Goal: Task Accomplishment & Management: Use online tool/utility

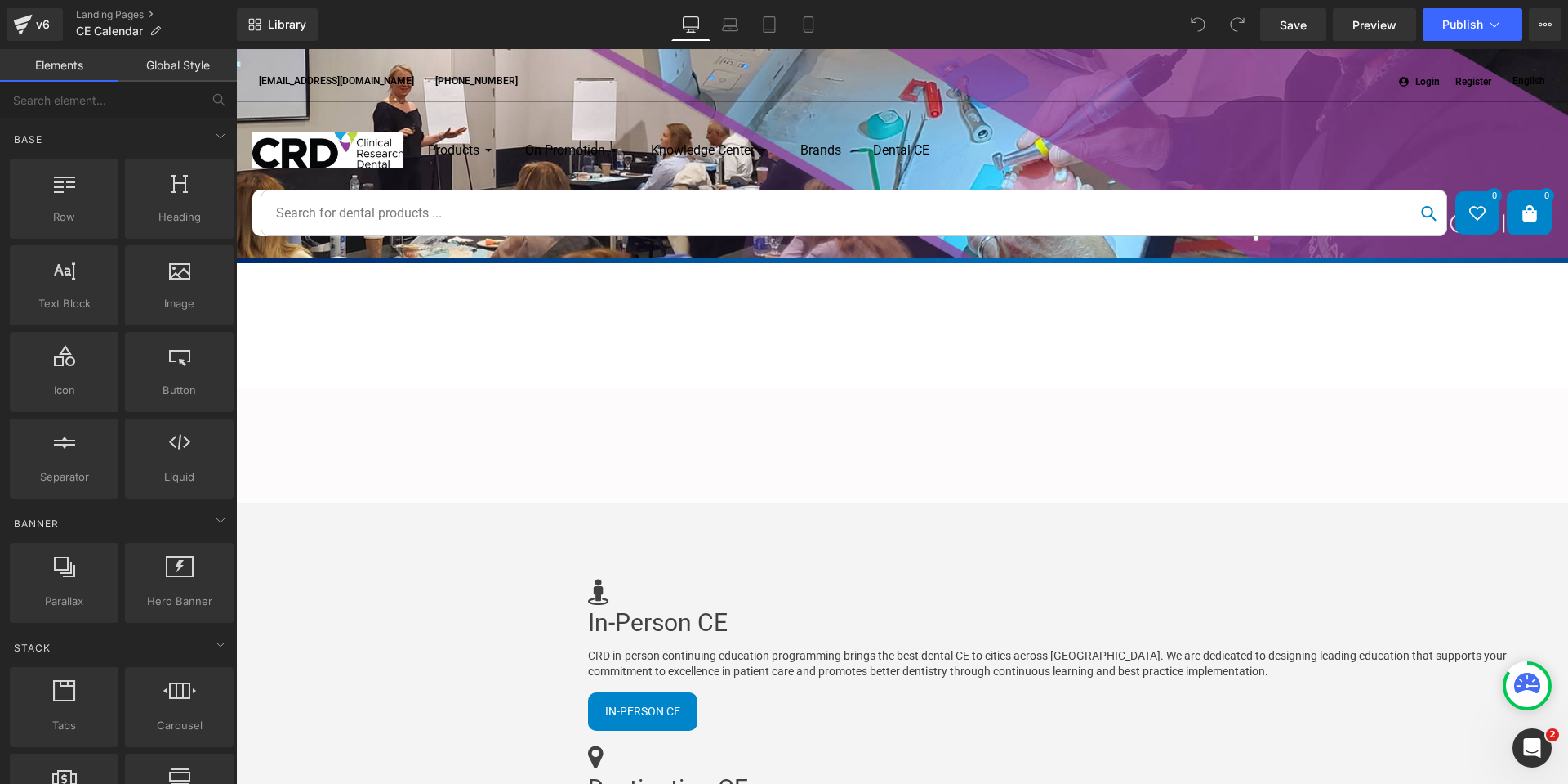
click at [785, 362] on div "Liquid" at bounding box center [236, 362] width 1332 height 0
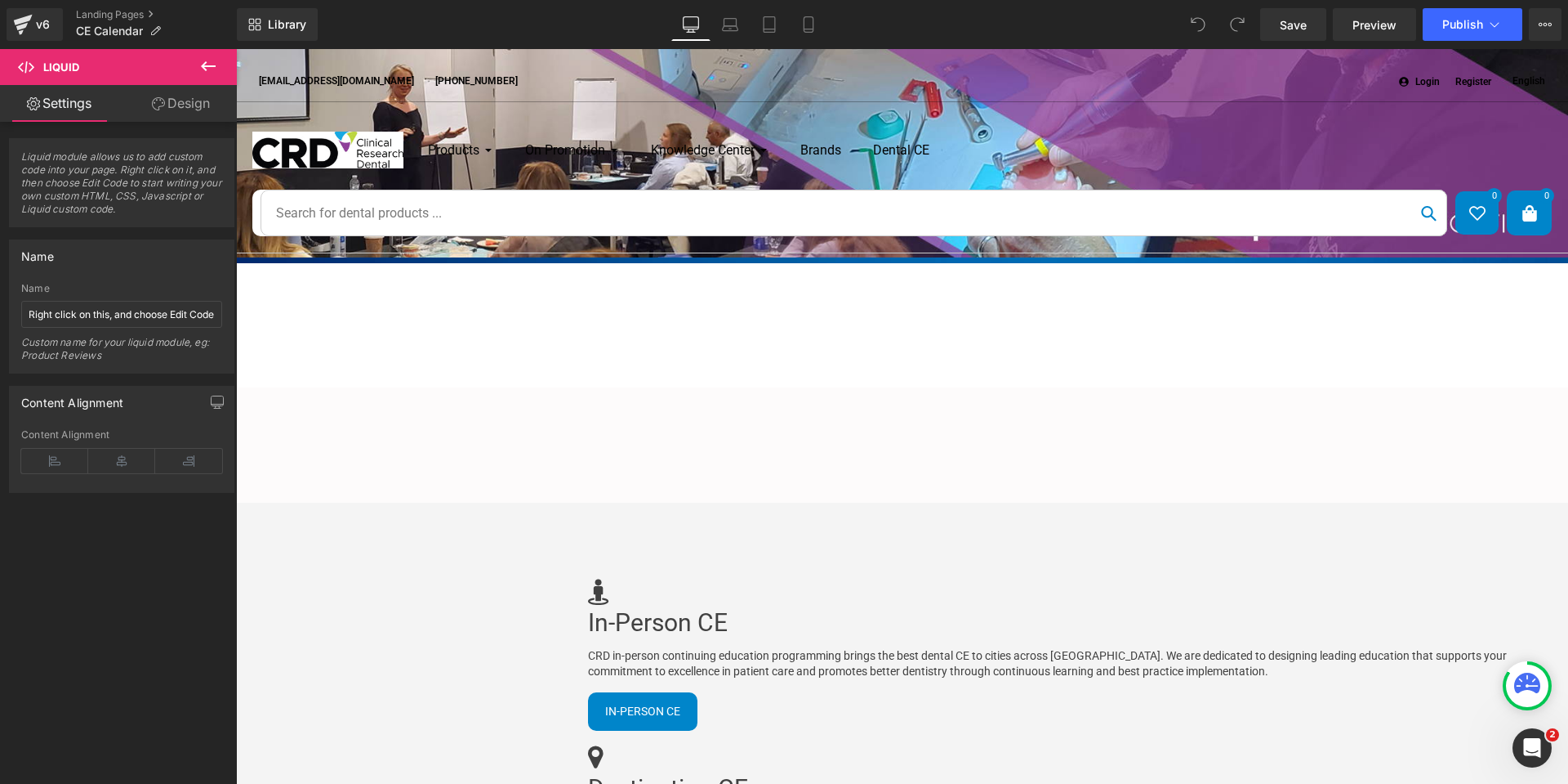
click at [903, 362] on div "Liquid" at bounding box center [236, 362] width 1332 height 0
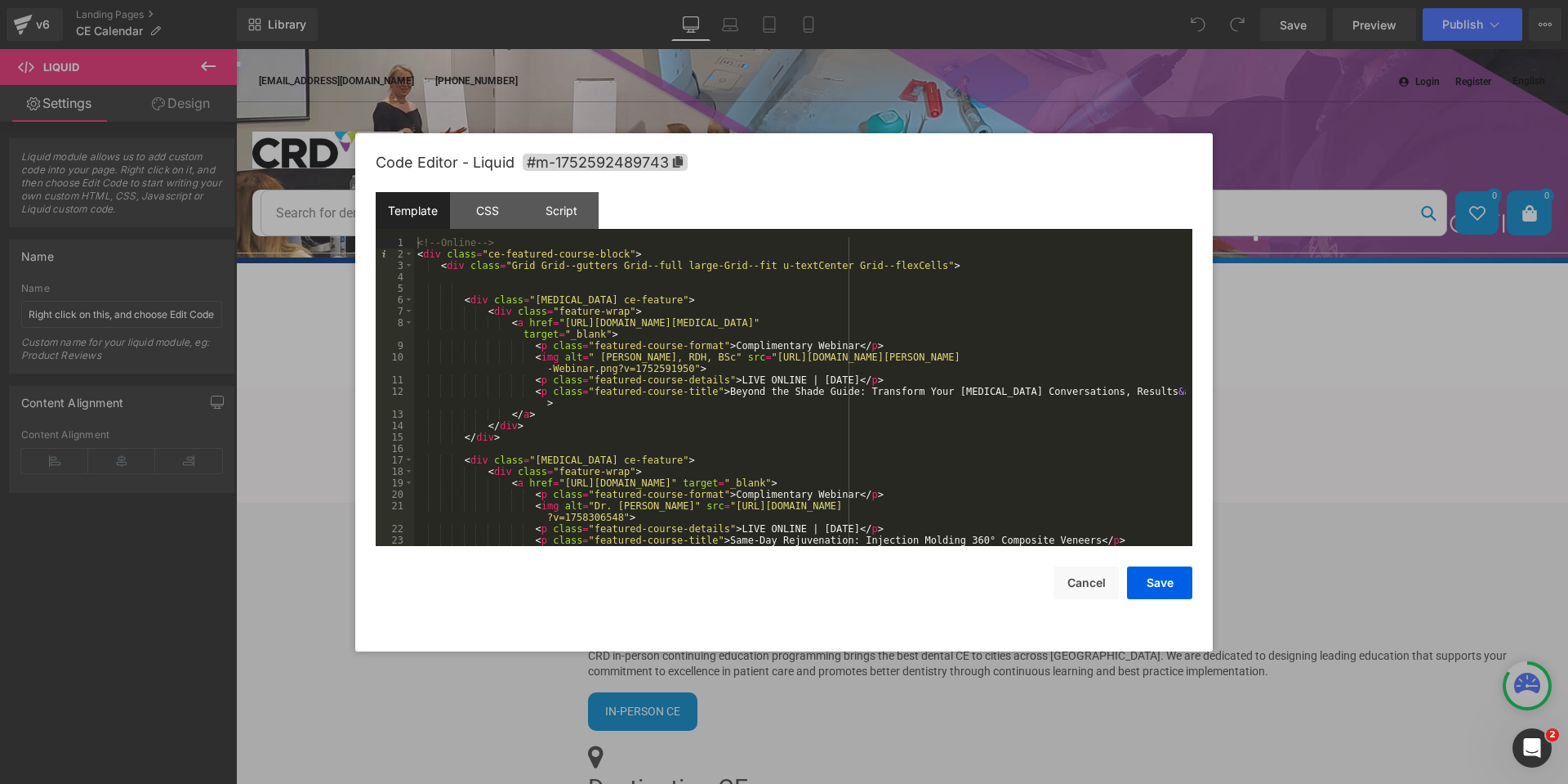
click at [653, 387] on div "<!-- Online --> < div class = "ce-featured-course-block" > < div class = "Grid …" at bounding box center [800, 403] width 772 height 331
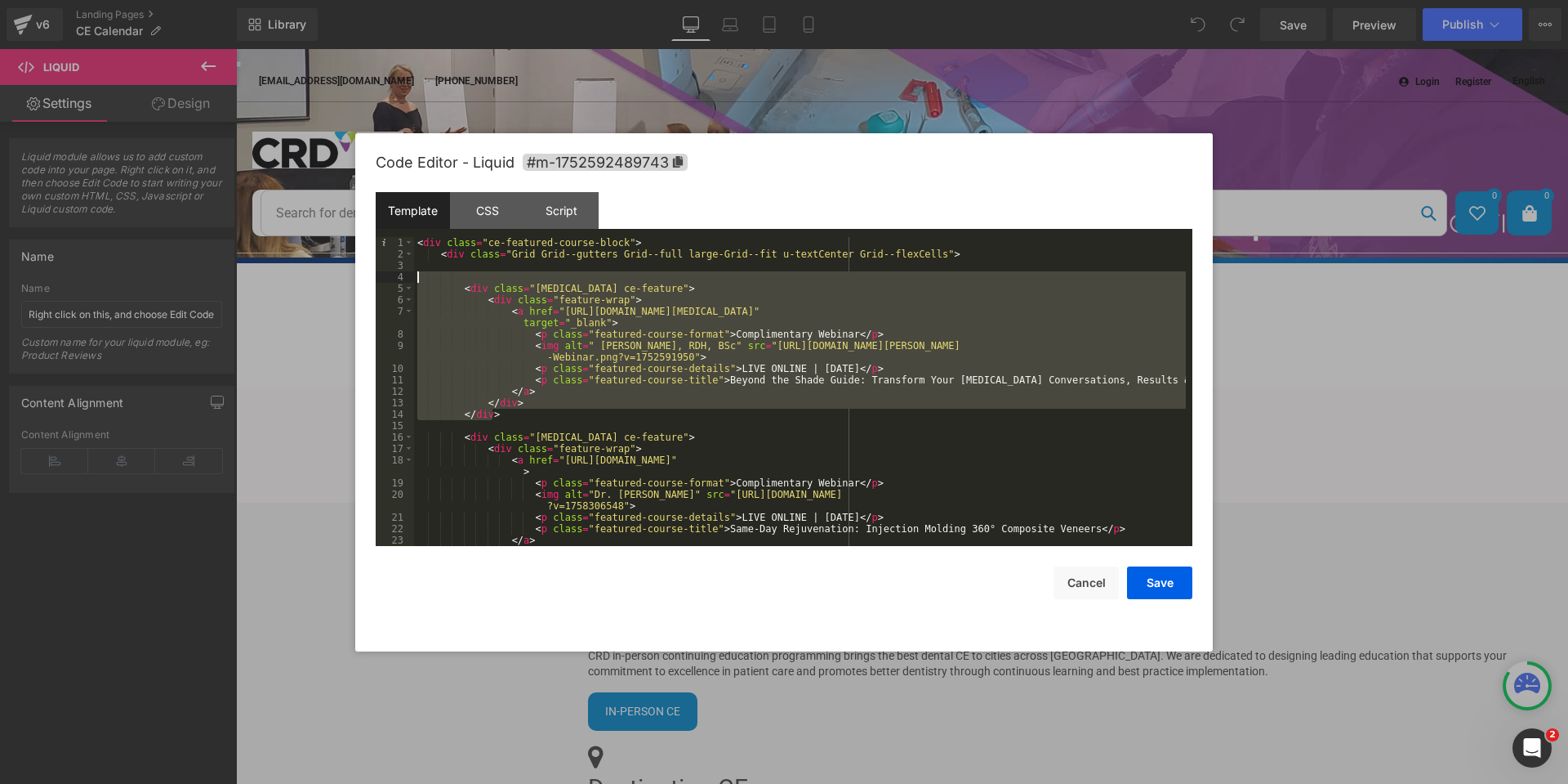
drag, startPoint x: 531, startPoint y: 417, endPoint x: 356, endPoint y: 276, distance: 224.7
click at [356, 276] on div "Code Editor - Liquid #m-1752592489743 Template CSS Script Data 1 2 3 4 5 6 7 8 …" at bounding box center [784, 392] width 857 height 518
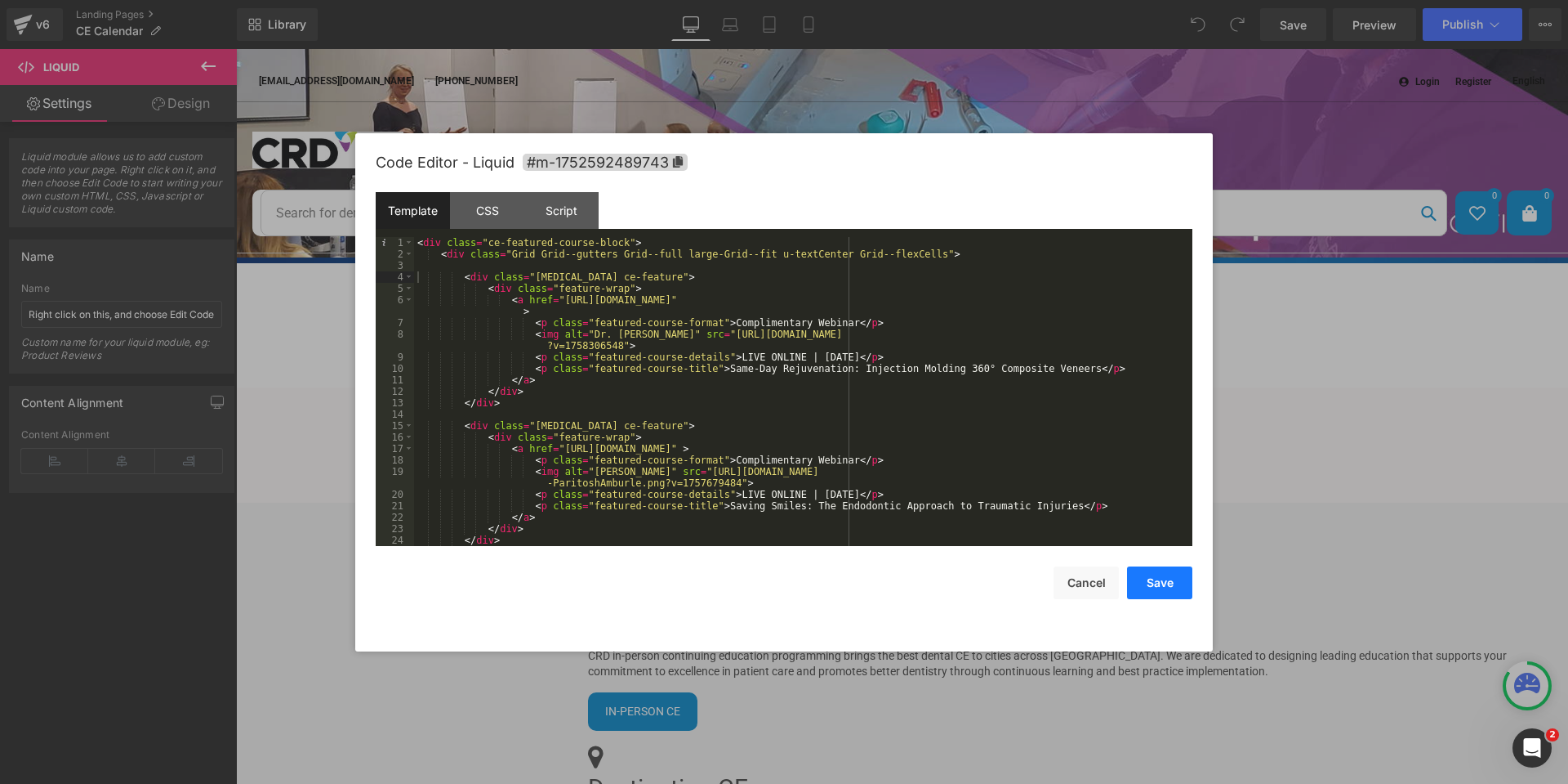
click at [1143, 586] on button "Save" at bounding box center [1160, 582] width 65 height 33
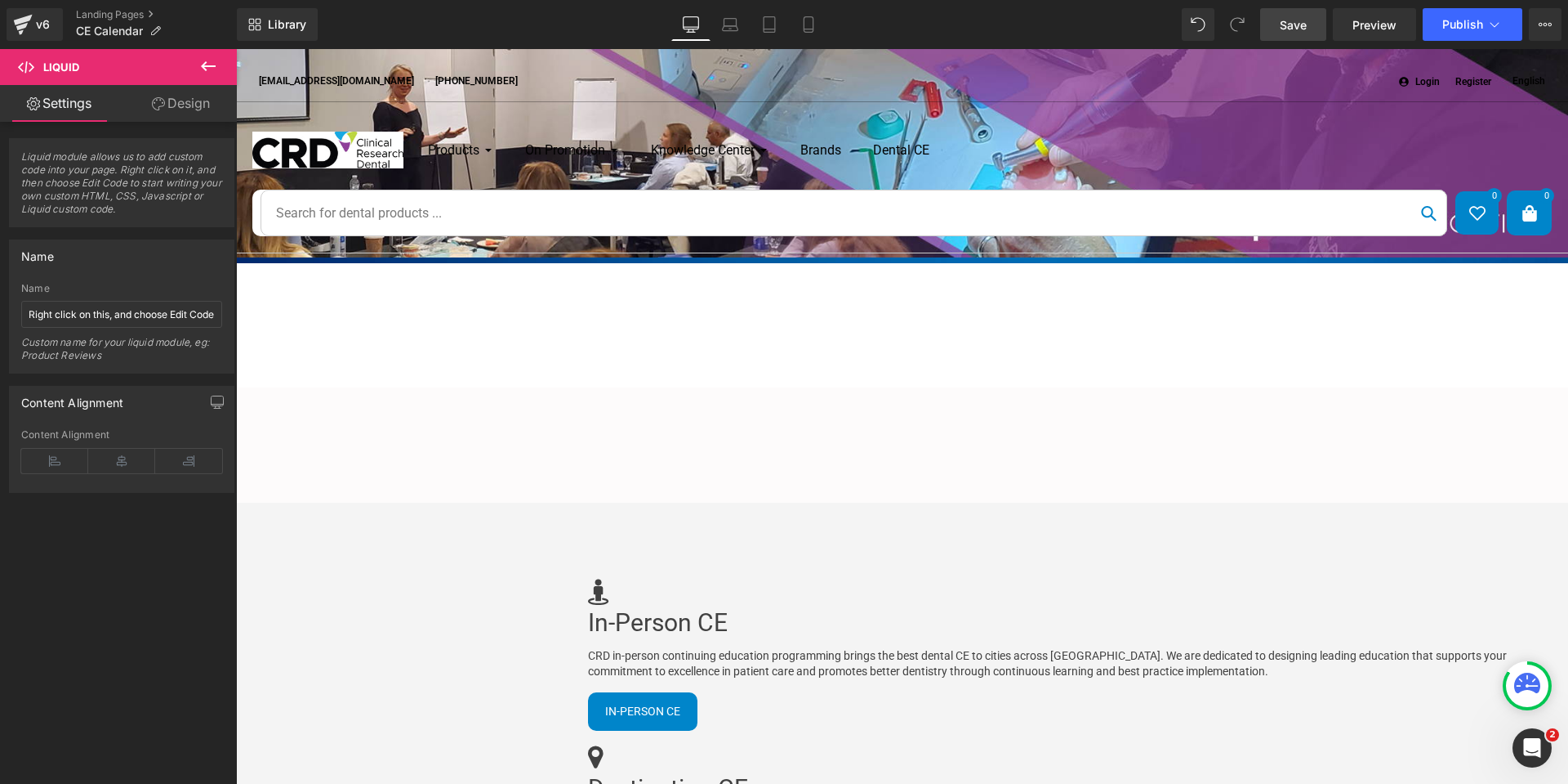
click at [1291, 25] on span "Save" at bounding box center [1293, 25] width 27 height 17
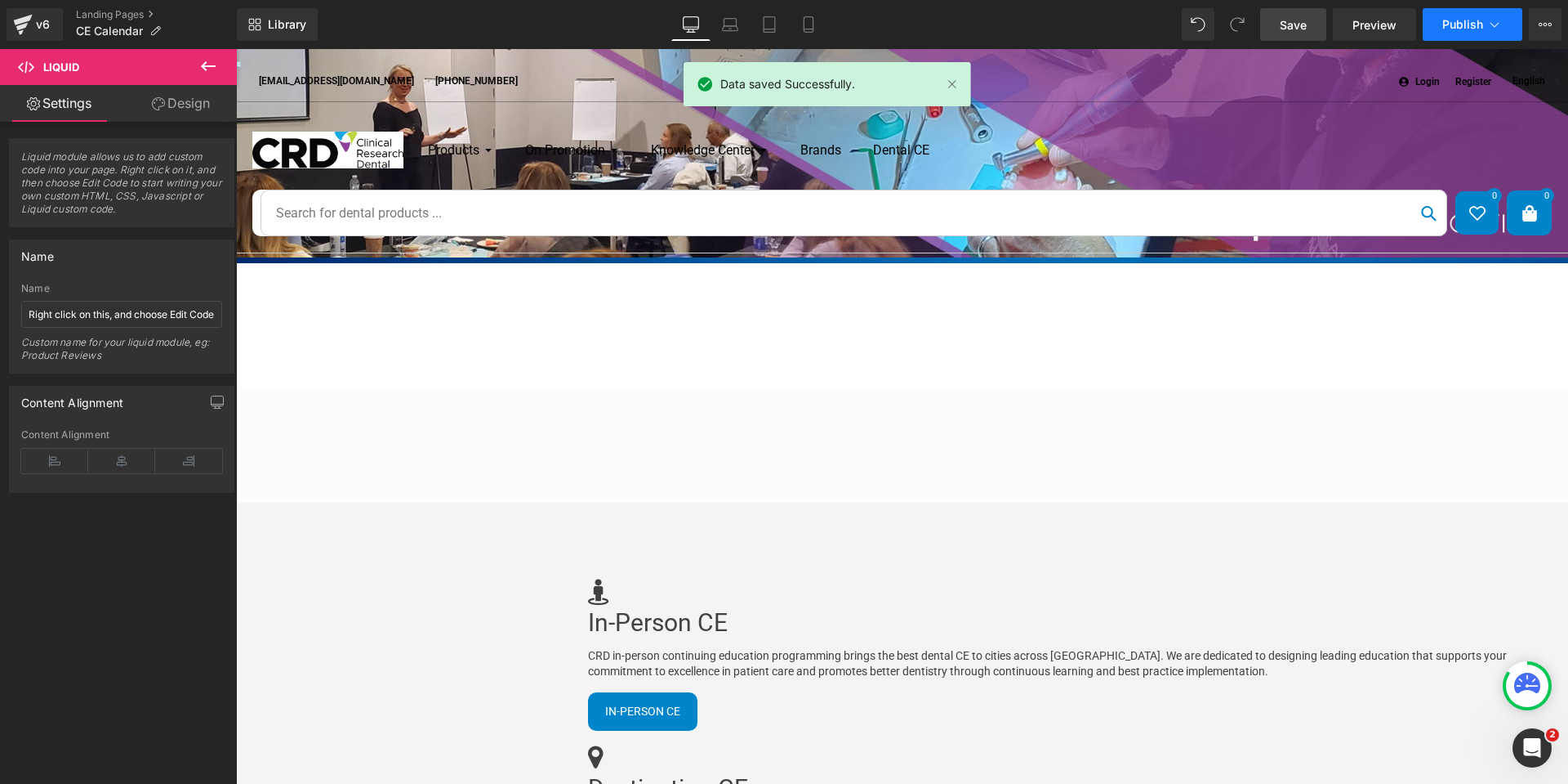
click at [1457, 25] on span "Publish" at bounding box center [1462, 25] width 41 height 13
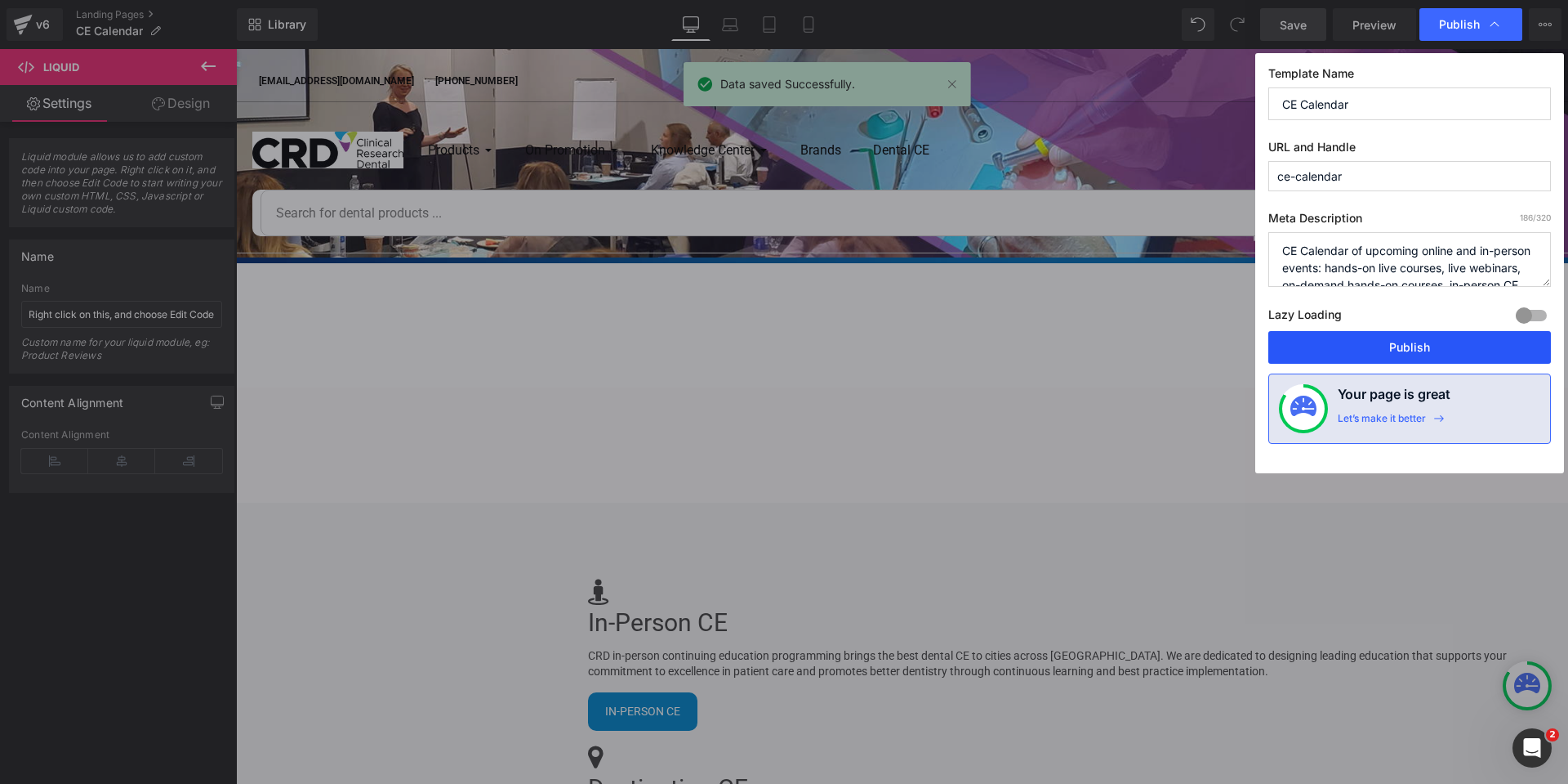
drag, startPoint x: 1394, startPoint y: 351, endPoint x: 1001, endPoint y: 213, distance: 416.5
click at [1394, 351] on button "Publish" at bounding box center [1410, 347] width 282 height 33
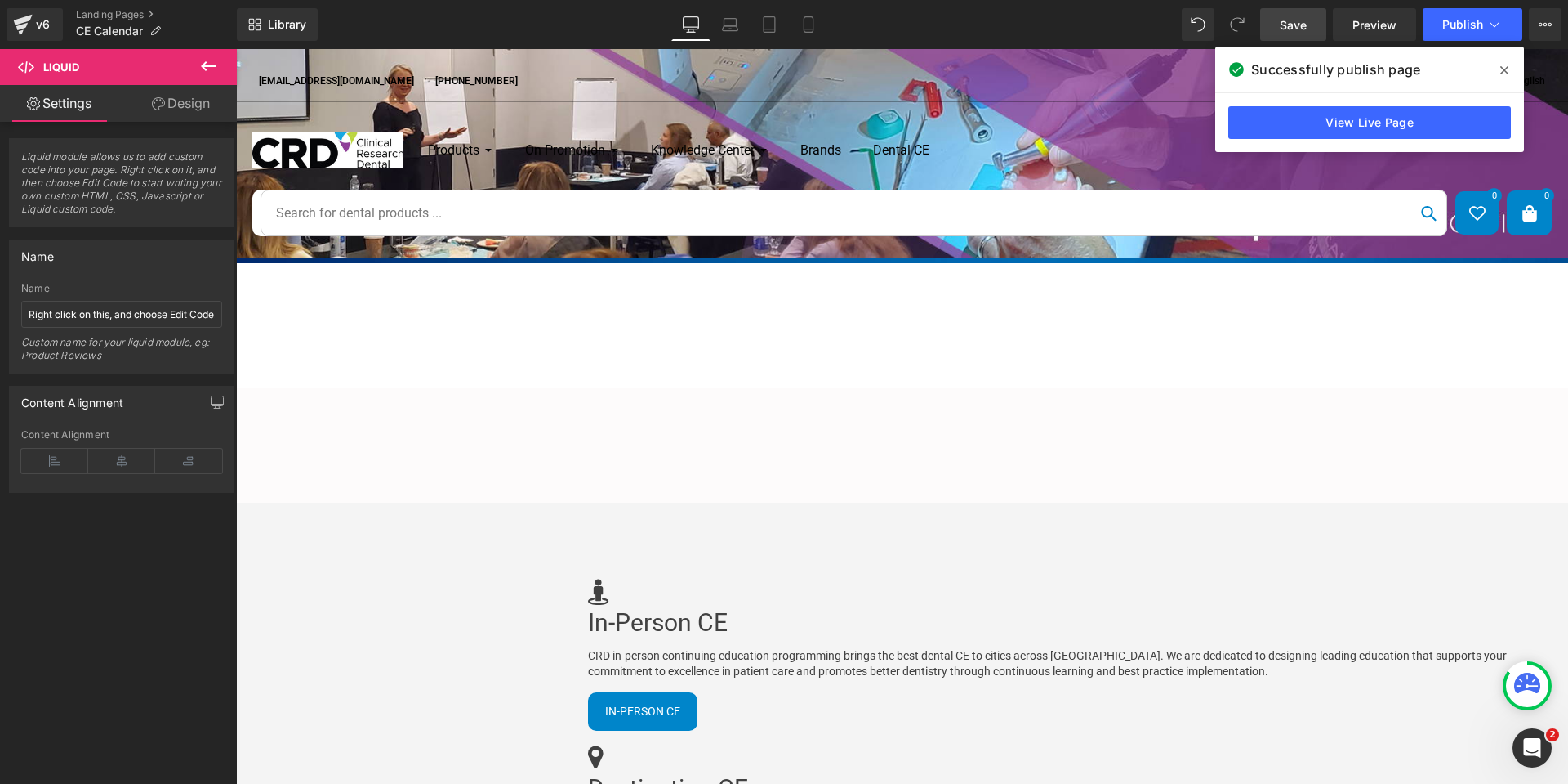
click at [819, 362] on div "Liquid" at bounding box center [236, 362] width 1332 height 0
click at [903, 362] on div "Liquid" at bounding box center [236, 362] width 1332 height 0
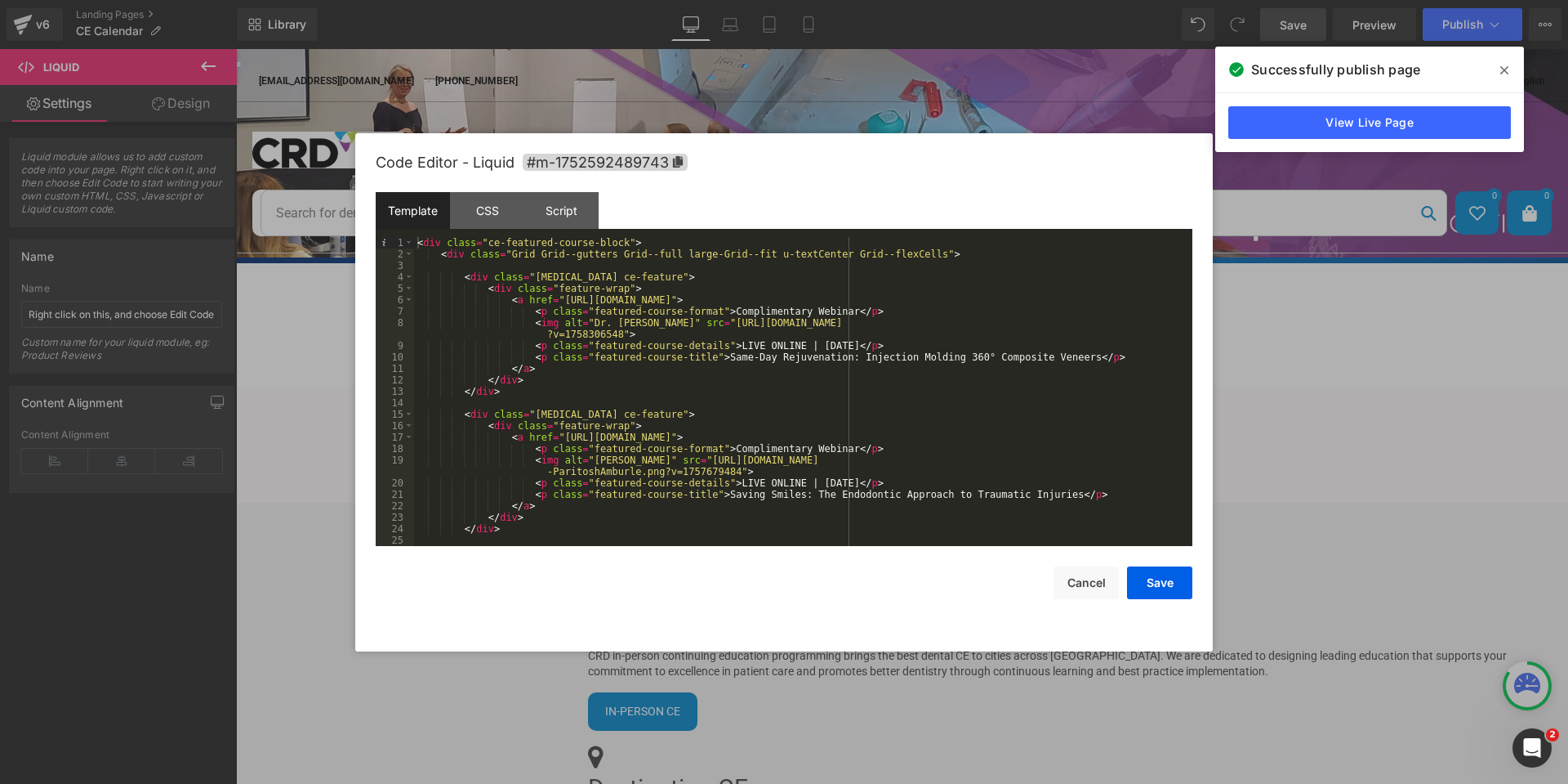
click at [1176, 298] on div "< div class = "ce-featured-course-block" > < div class = "Grid Grid--gutters Gr…" at bounding box center [800, 403] width 772 height 331
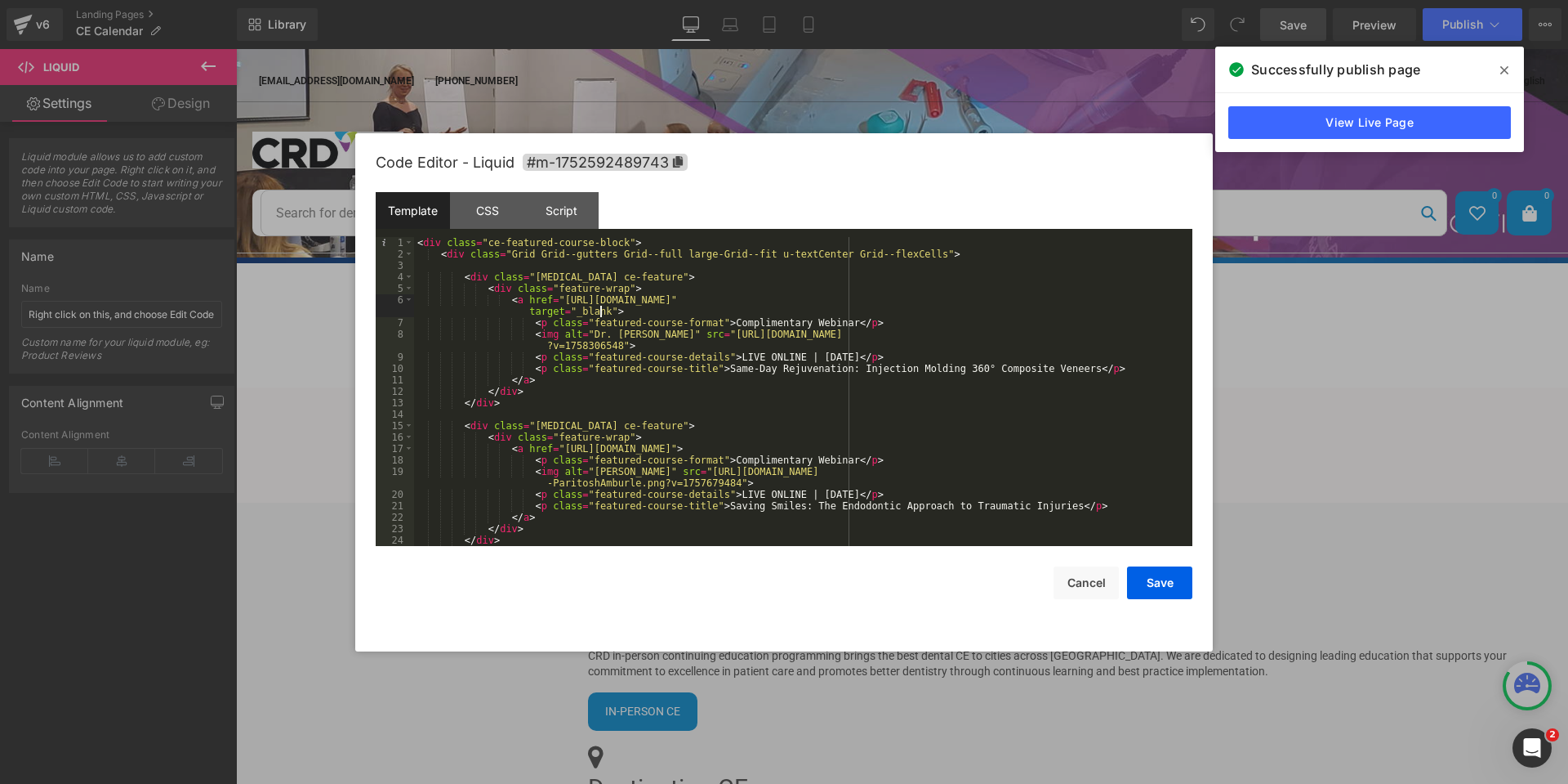
click at [1168, 450] on div "< div class = "ce-featured-course-block" > < div class = "Grid Grid--gutters Gr…" at bounding box center [800, 403] width 772 height 331
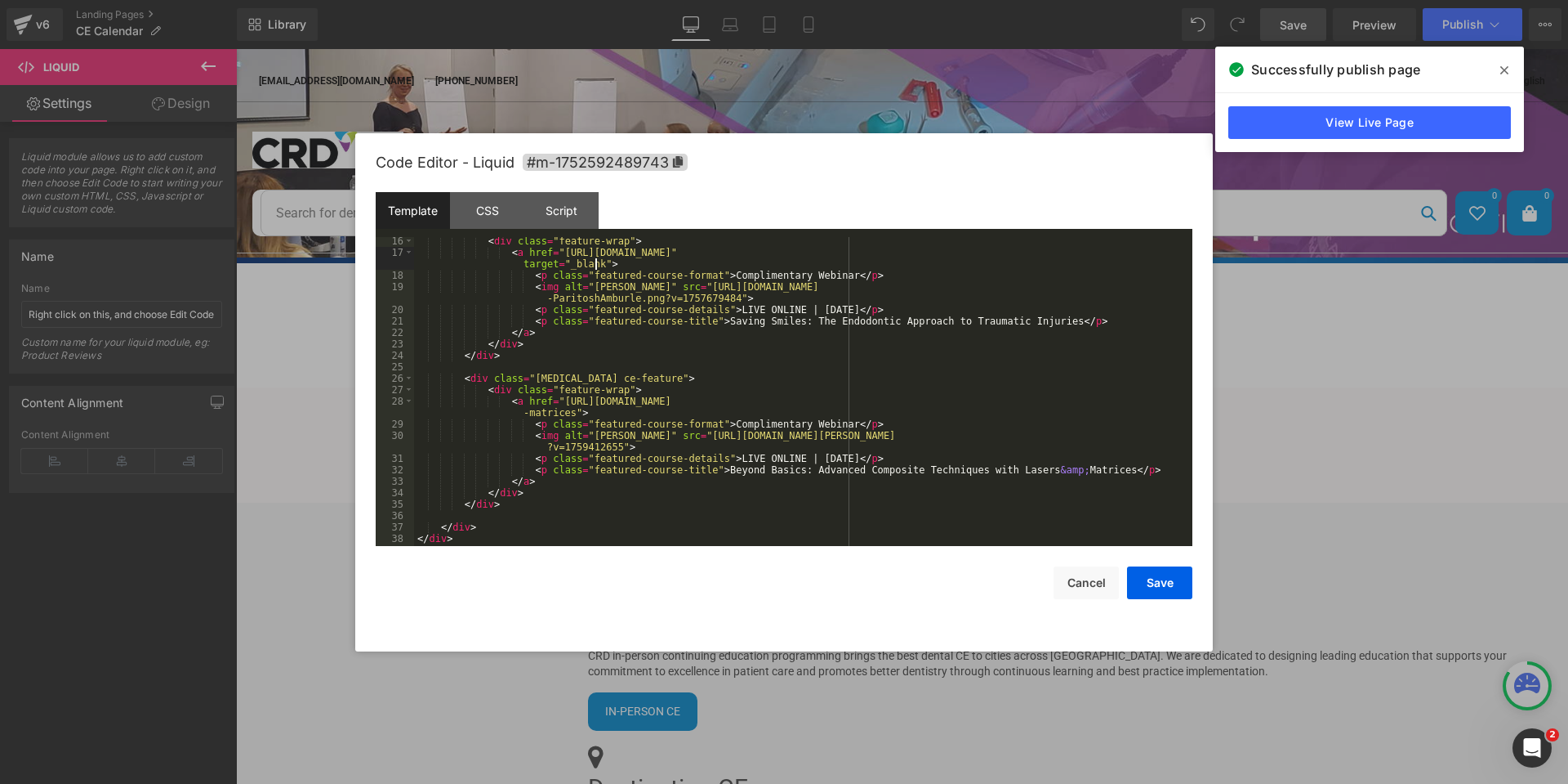
scroll to position [206, 0]
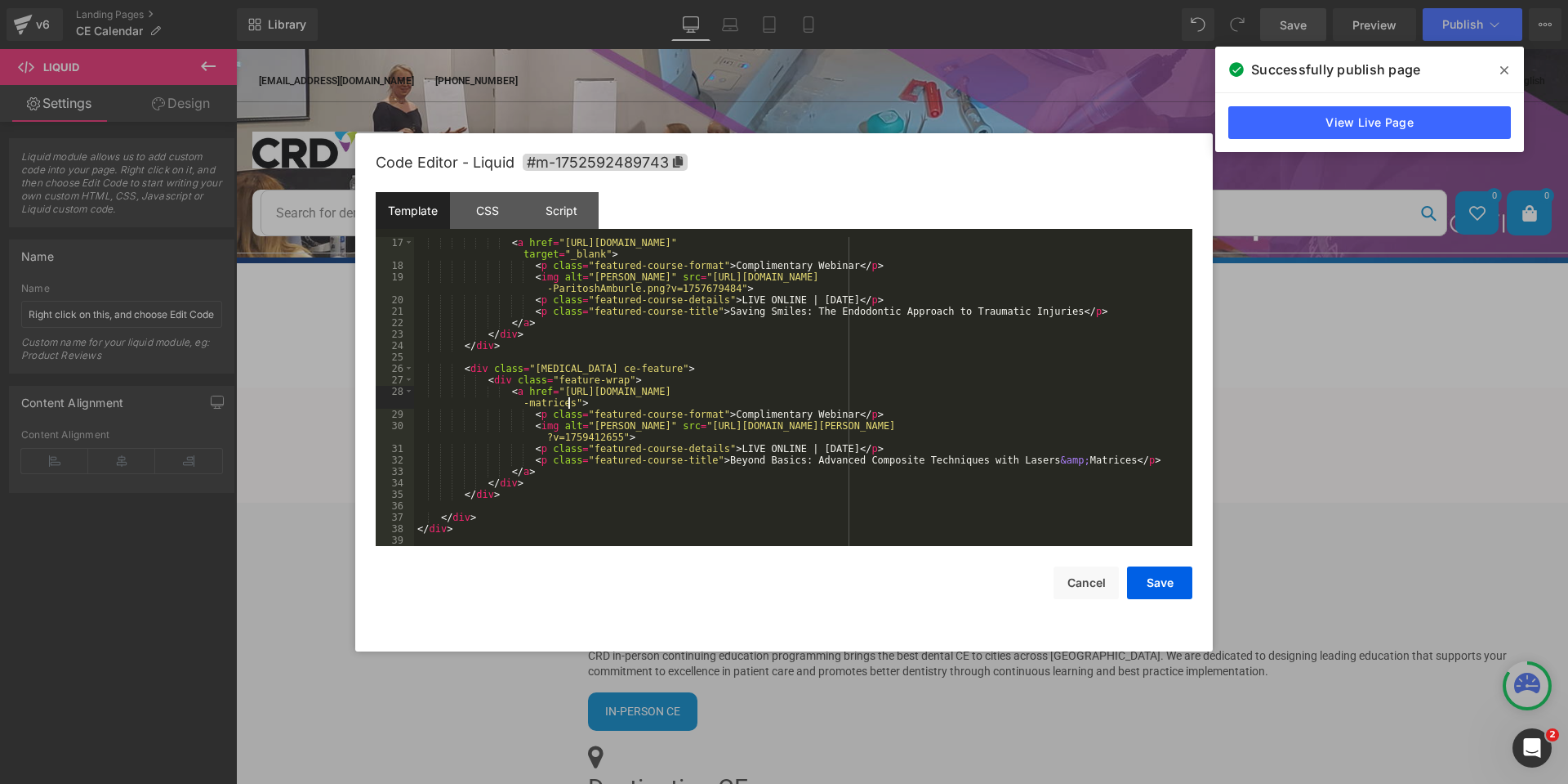
click at [571, 402] on div "< a href = "[URL][DOMAIN_NAME]" target = "_blank" > < p class = "featured-cours…" at bounding box center [800, 408] width 772 height 343
click at [1176, 576] on button "Save" at bounding box center [1160, 582] width 65 height 33
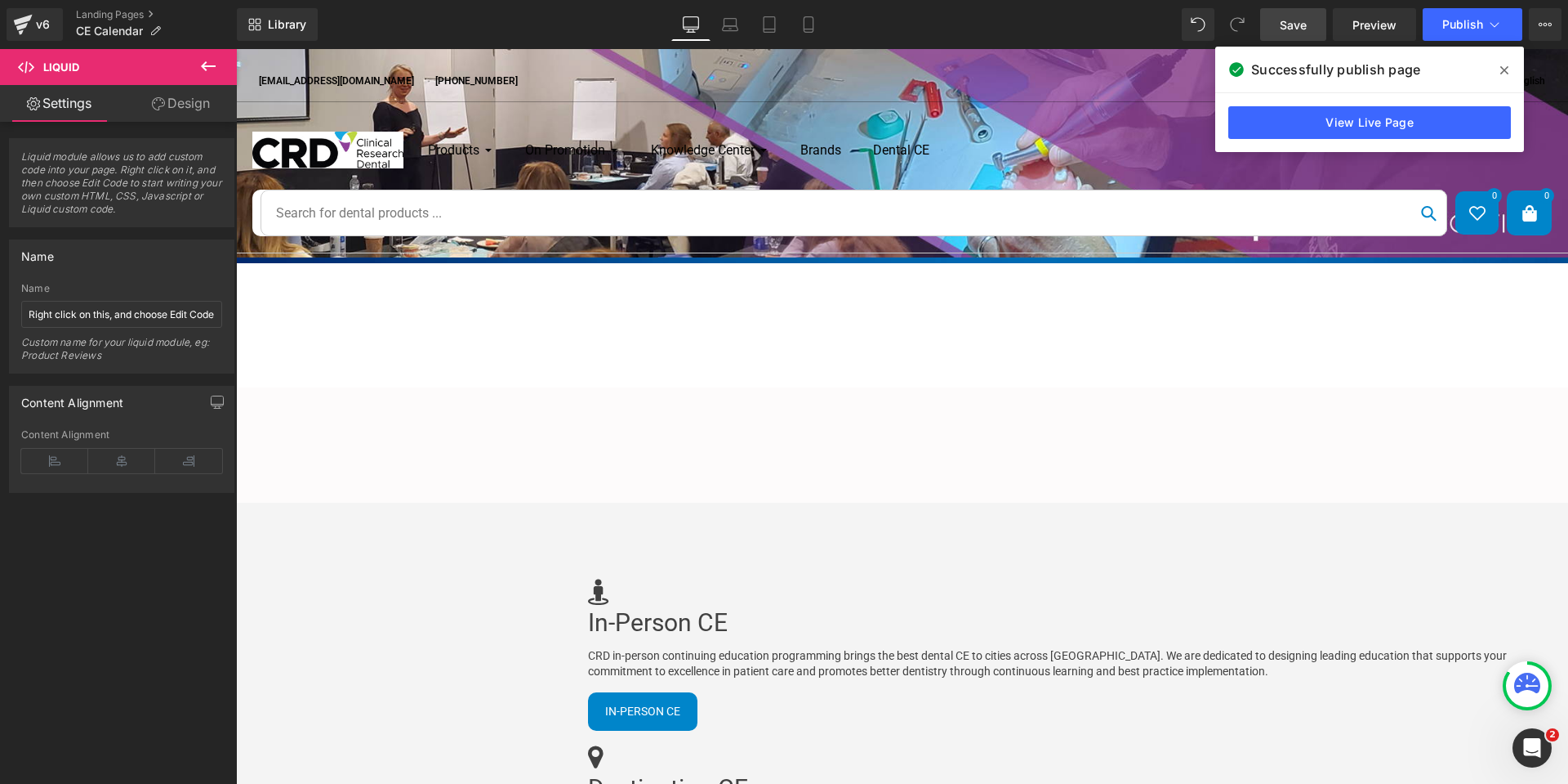
click at [1295, 27] on span "Save" at bounding box center [1293, 25] width 27 height 17
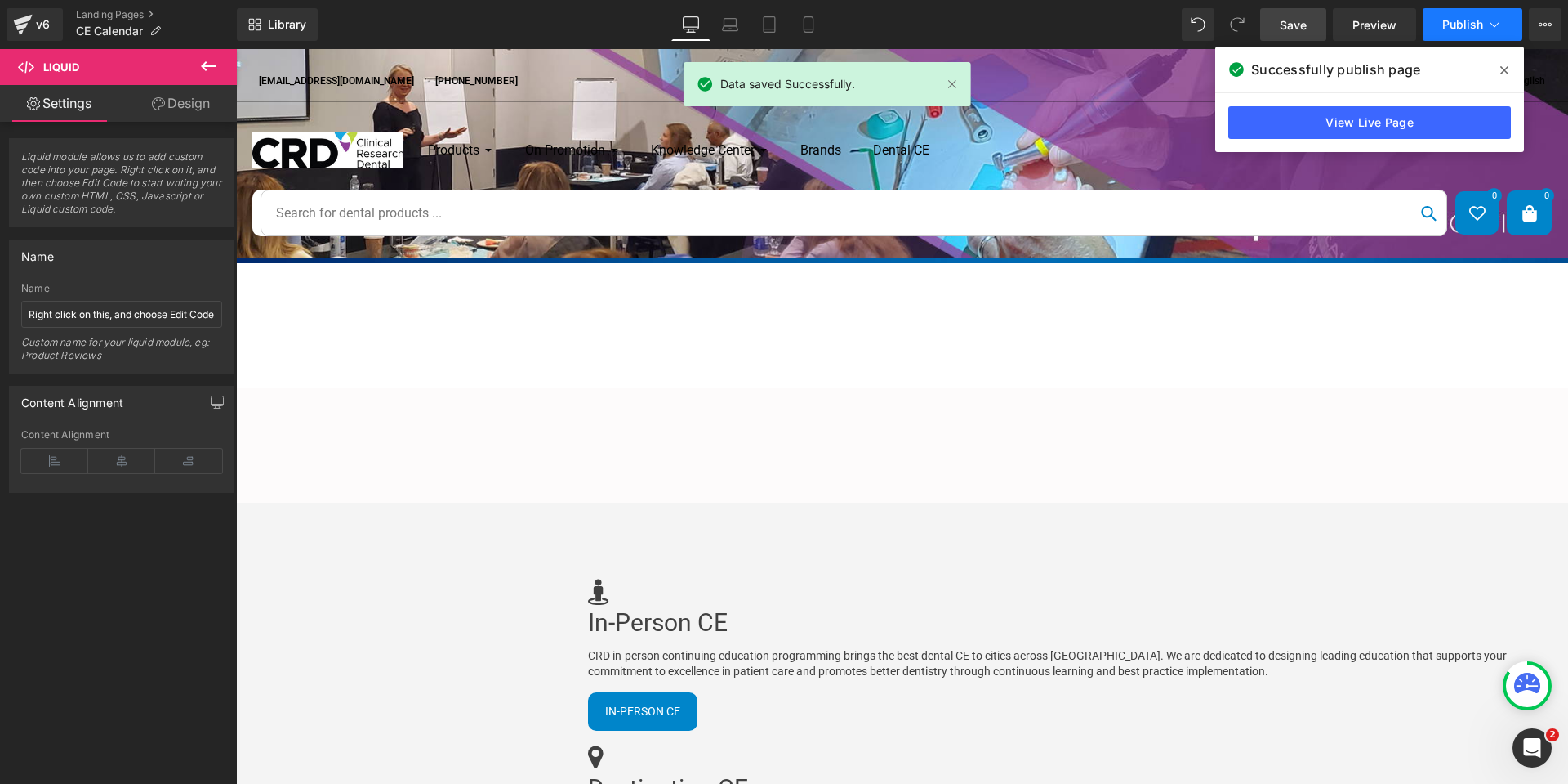
click at [1449, 30] on span "Publish" at bounding box center [1462, 25] width 41 height 13
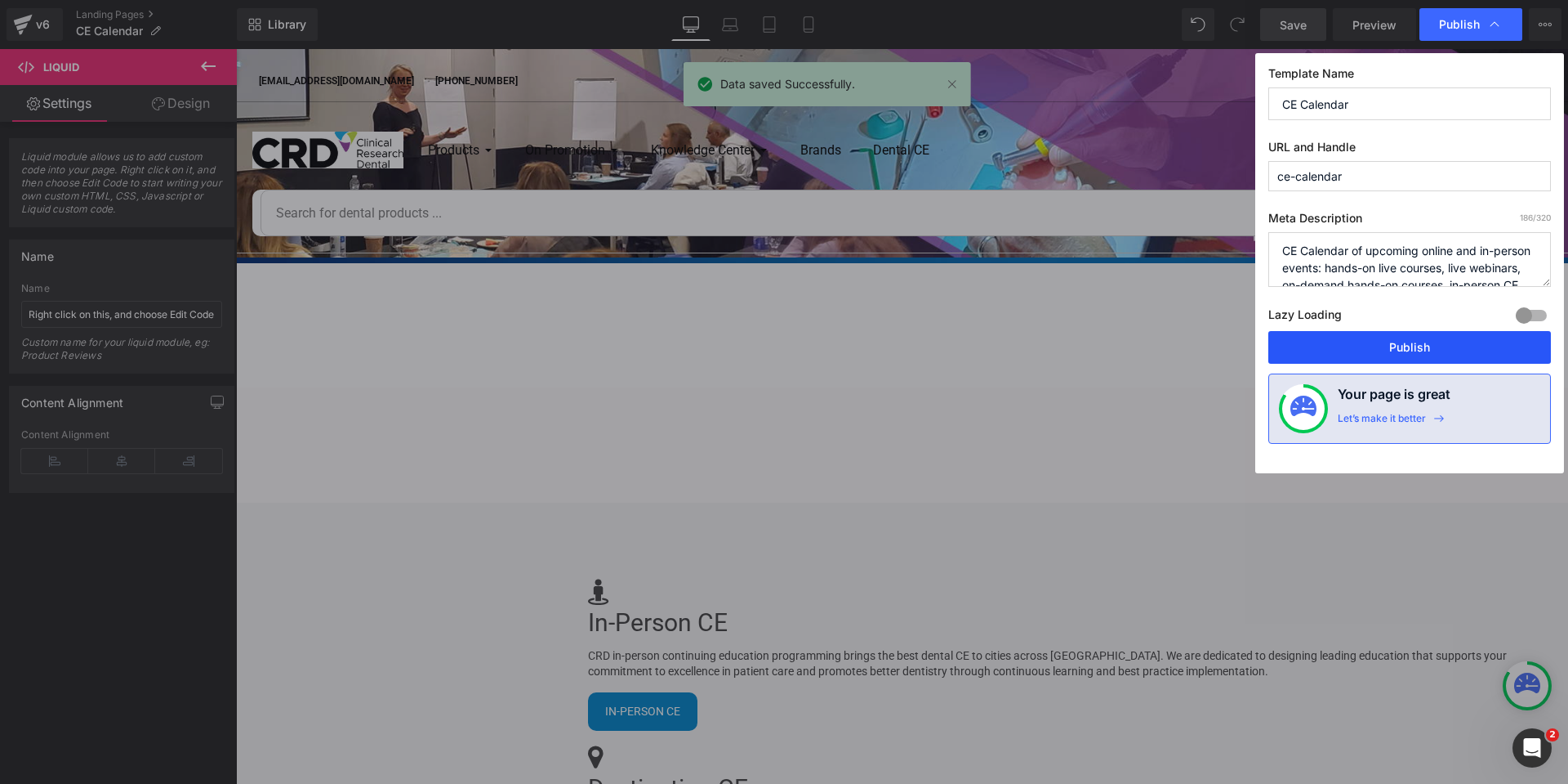
drag, startPoint x: 1351, startPoint y: 343, endPoint x: 1116, endPoint y: 295, distance: 239.9
click at [1352, 344] on button "Publish" at bounding box center [1410, 347] width 282 height 33
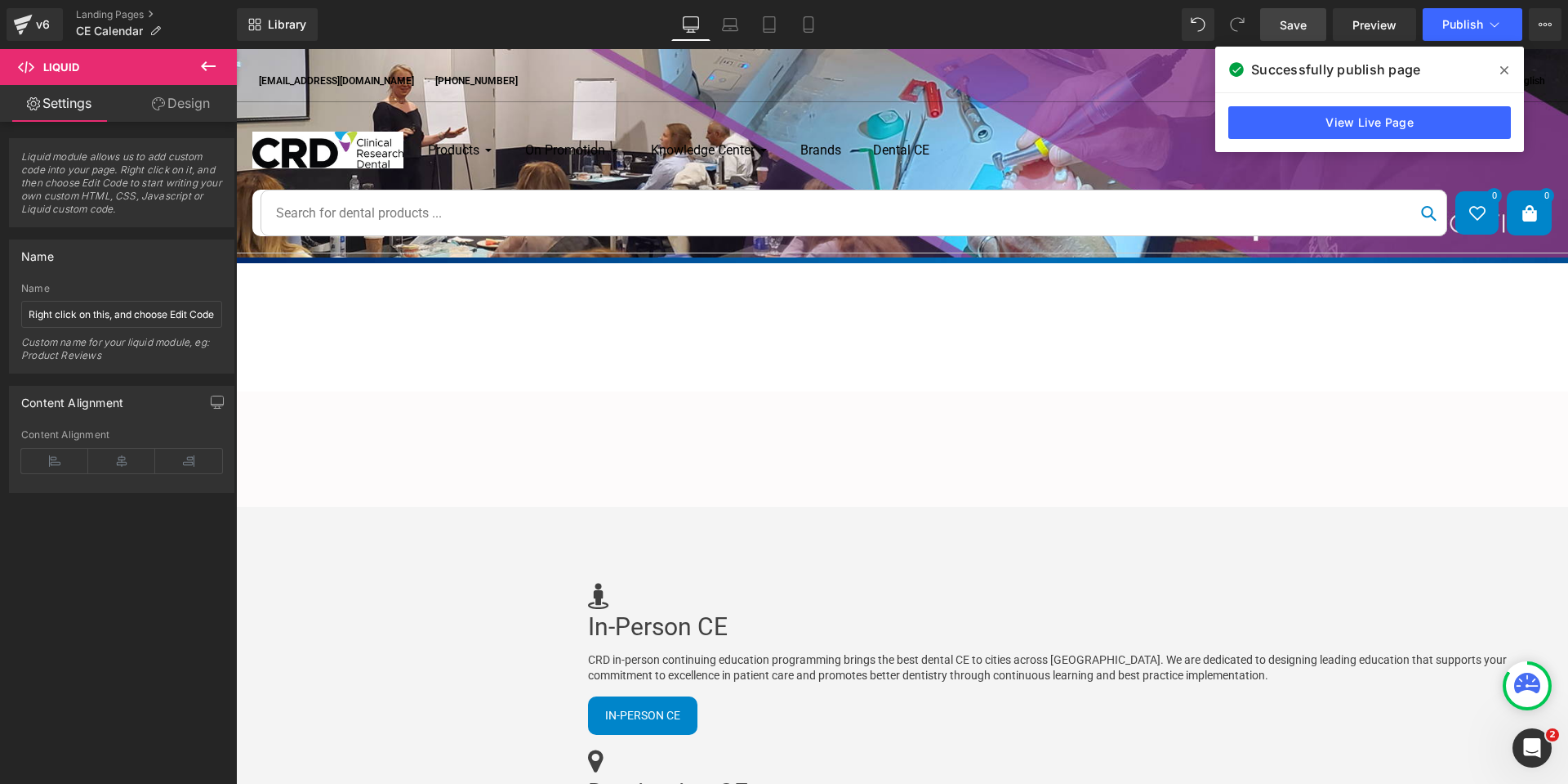
click at [762, 329] on div "Liquid" at bounding box center [236, 329] width 1332 height 0
click at [903, 329] on div "Liquid" at bounding box center [236, 329] width 1332 height 0
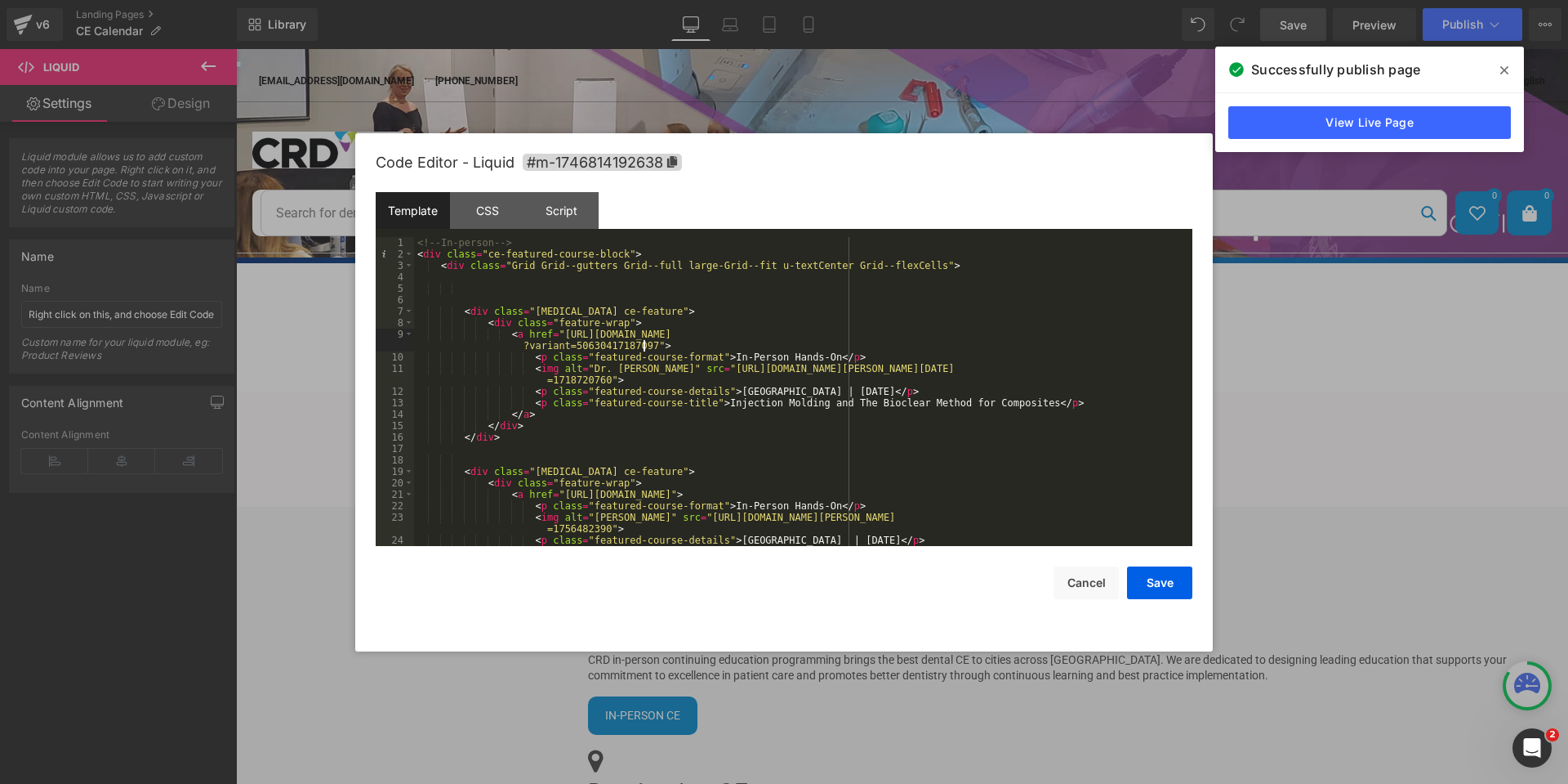
click at [643, 347] on div "<!-- In-person --> < div class = "ce-featured-course-block" > < div class = "Gr…" at bounding box center [800, 403] width 772 height 331
click at [705, 505] on div "<!-- In-person --> < div class = "ce-featured-course-block" > < div class = "Gr…" at bounding box center [800, 403] width 772 height 331
click at [1103, 492] on div "<!-- In-person --> < div class = "ce-featured-course-block" > < div class = "Gr…" at bounding box center [800, 403] width 772 height 331
click at [710, 514] on div "<!-- In-person --> < div class = "ce-featured-course-block" > < div class = "Gr…" at bounding box center [800, 403] width 772 height 331
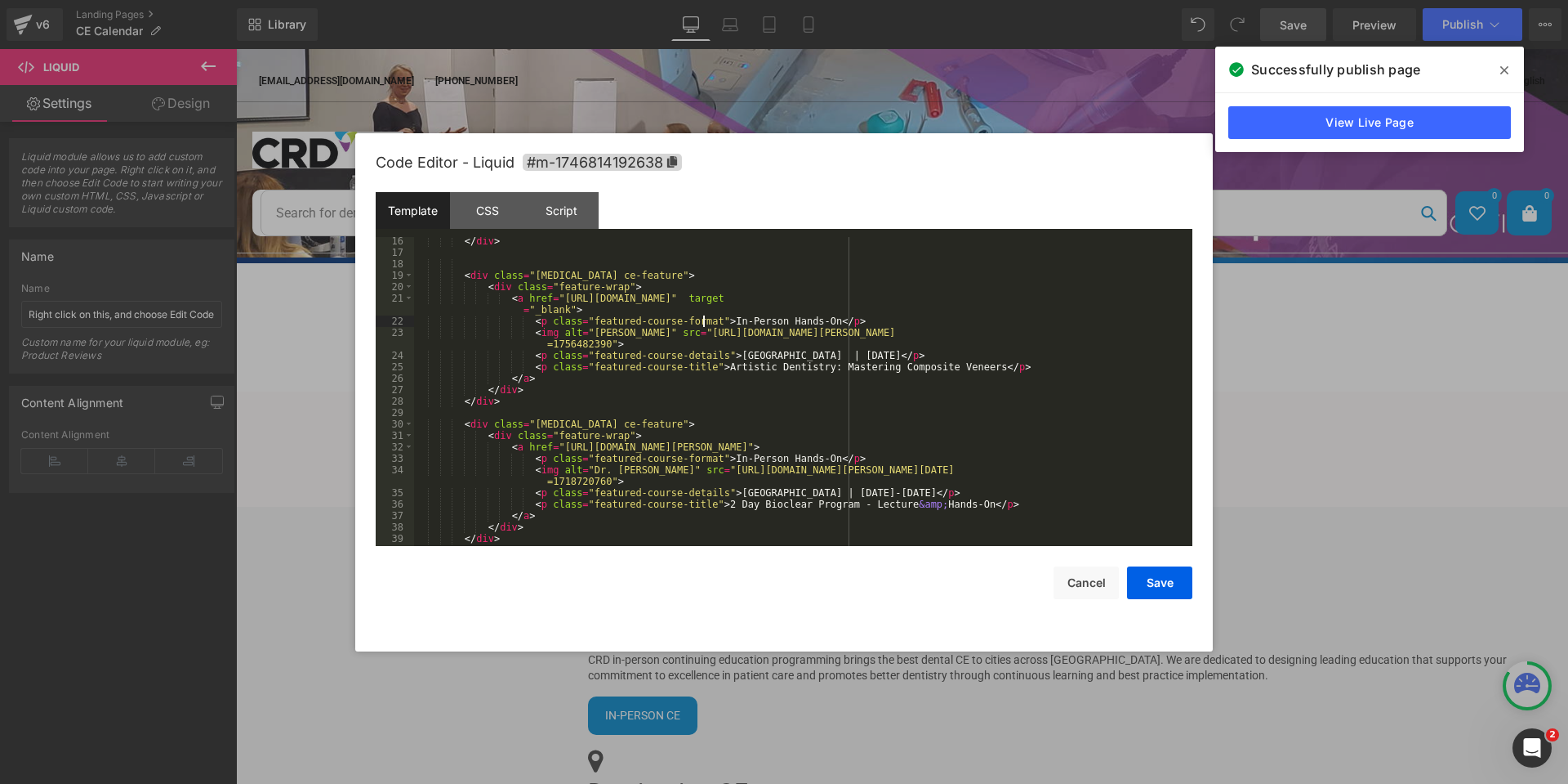
click at [1101, 446] on div "</ div > < div class = "[MEDICAL_DATA] ce-feature" > < div class = "feature-wra…" at bounding box center [800, 401] width 772 height 331
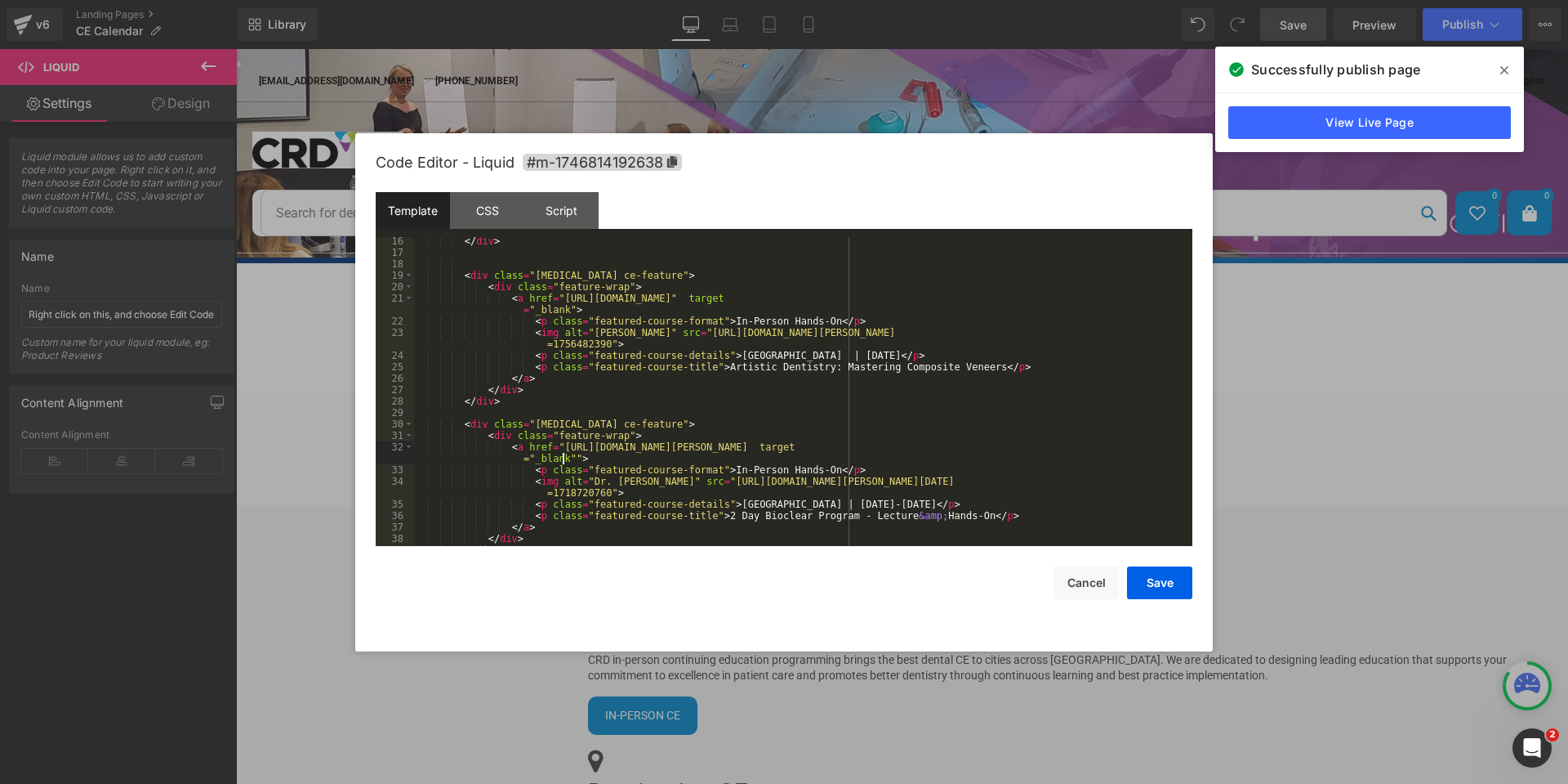
scroll to position [252, 0]
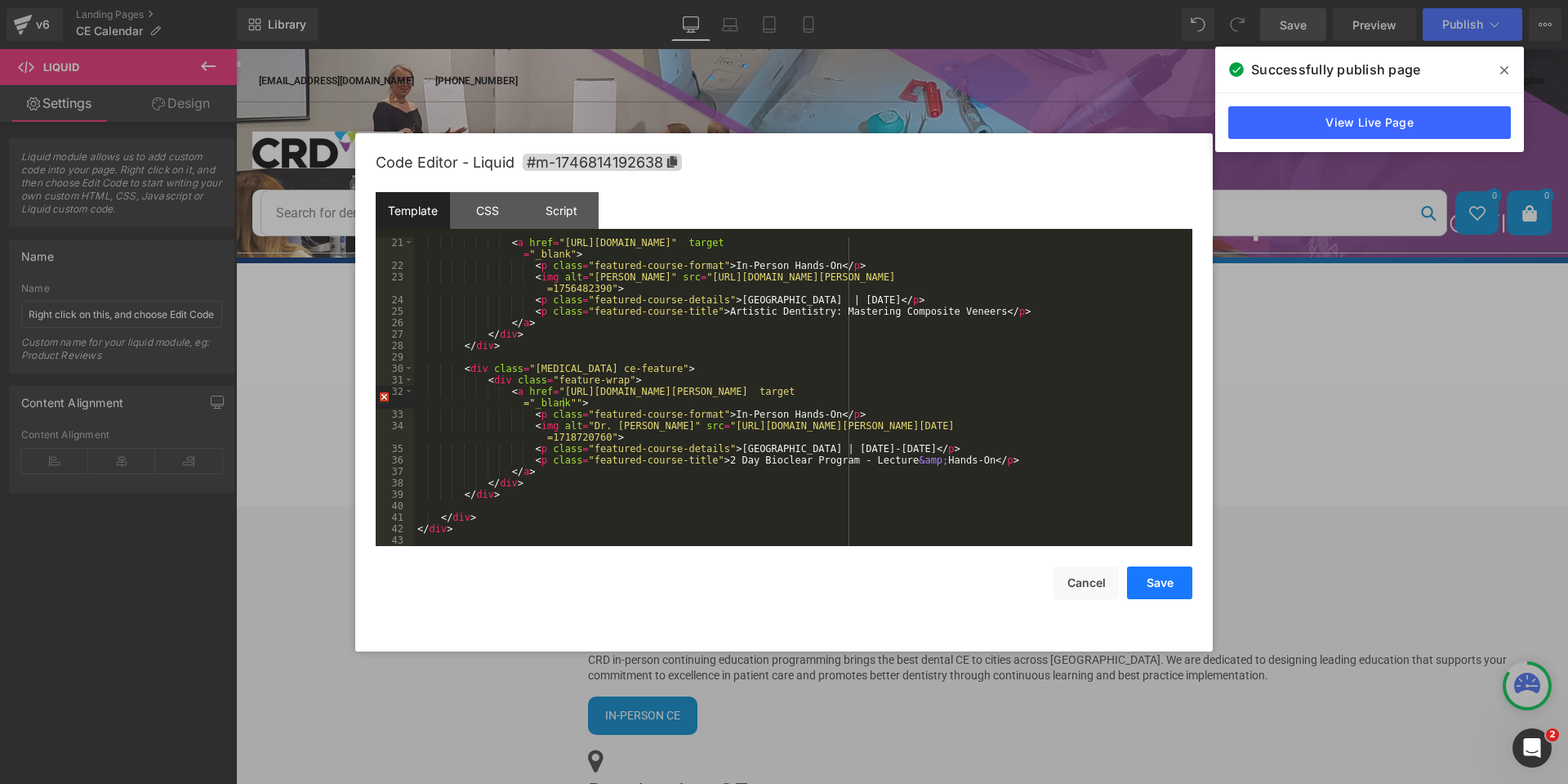
click at [1168, 589] on button "Save" at bounding box center [1160, 582] width 65 height 33
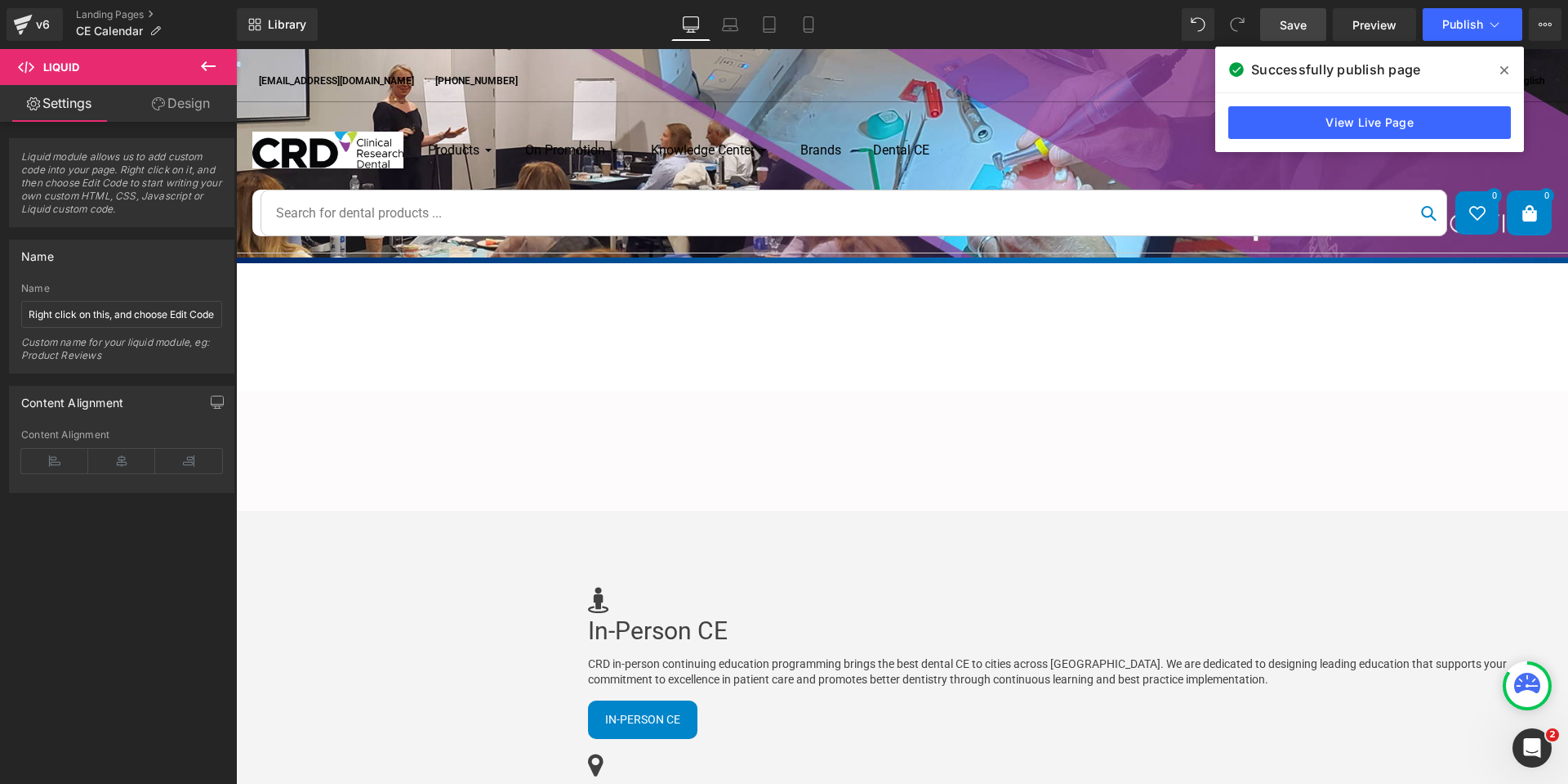
click at [1304, 25] on span "Save" at bounding box center [1293, 25] width 27 height 17
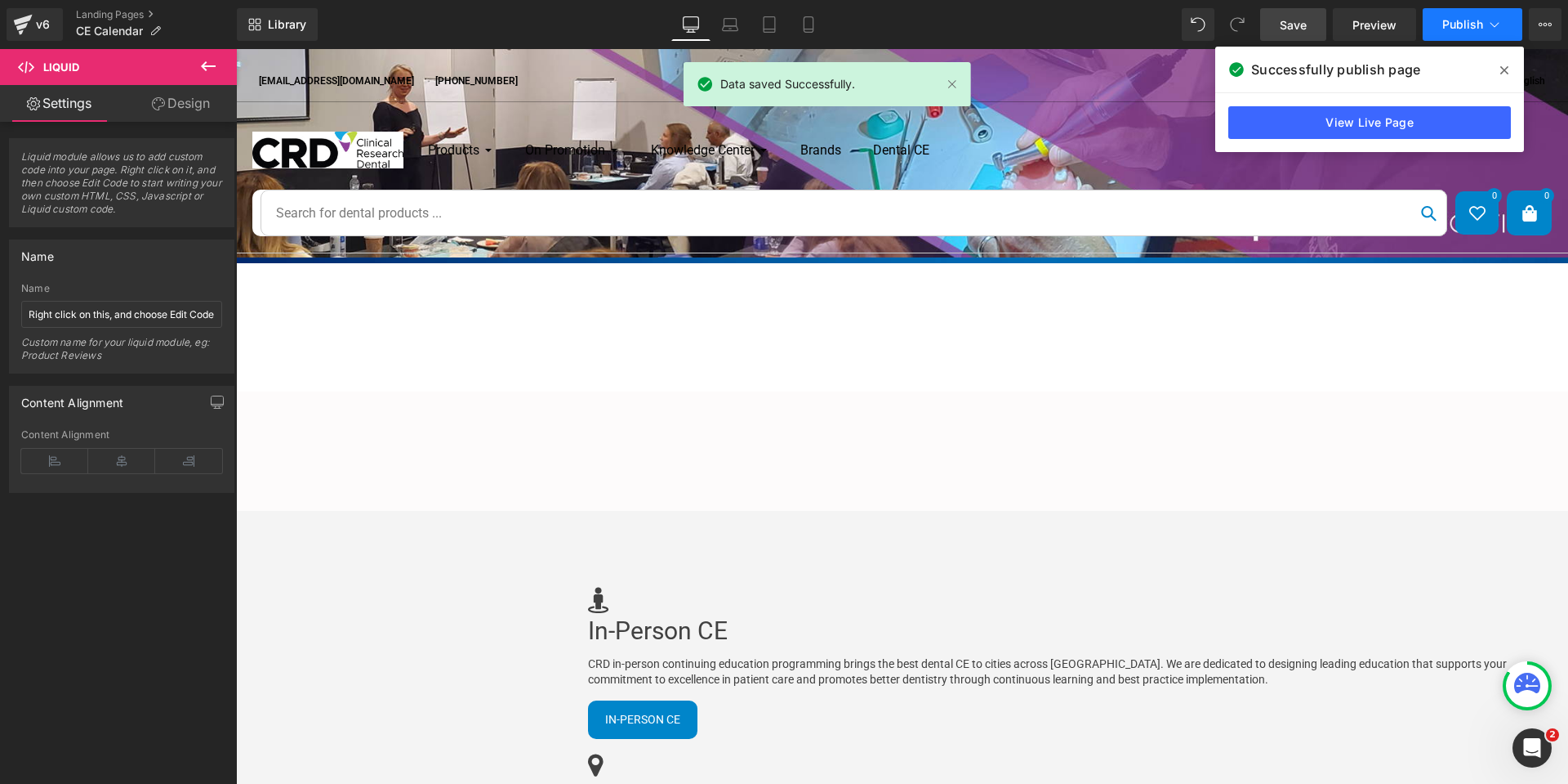
click at [1456, 19] on span "Publish" at bounding box center [1462, 25] width 41 height 13
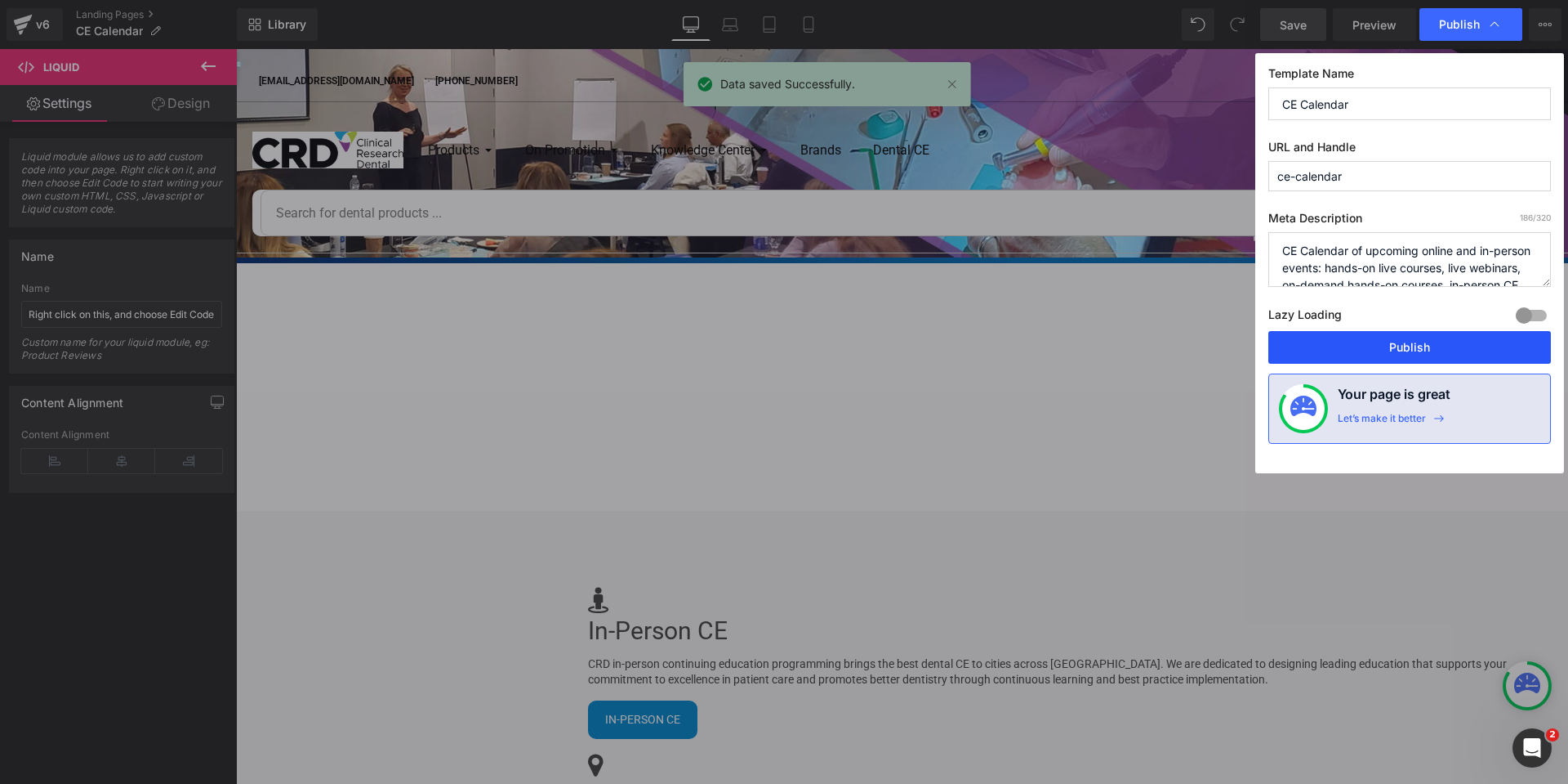
drag, startPoint x: 1408, startPoint y: 338, endPoint x: 598, endPoint y: 3, distance: 876.5
click at [1408, 338] on button "Publish" at bounding box center [1410, 347] width 282 height 33
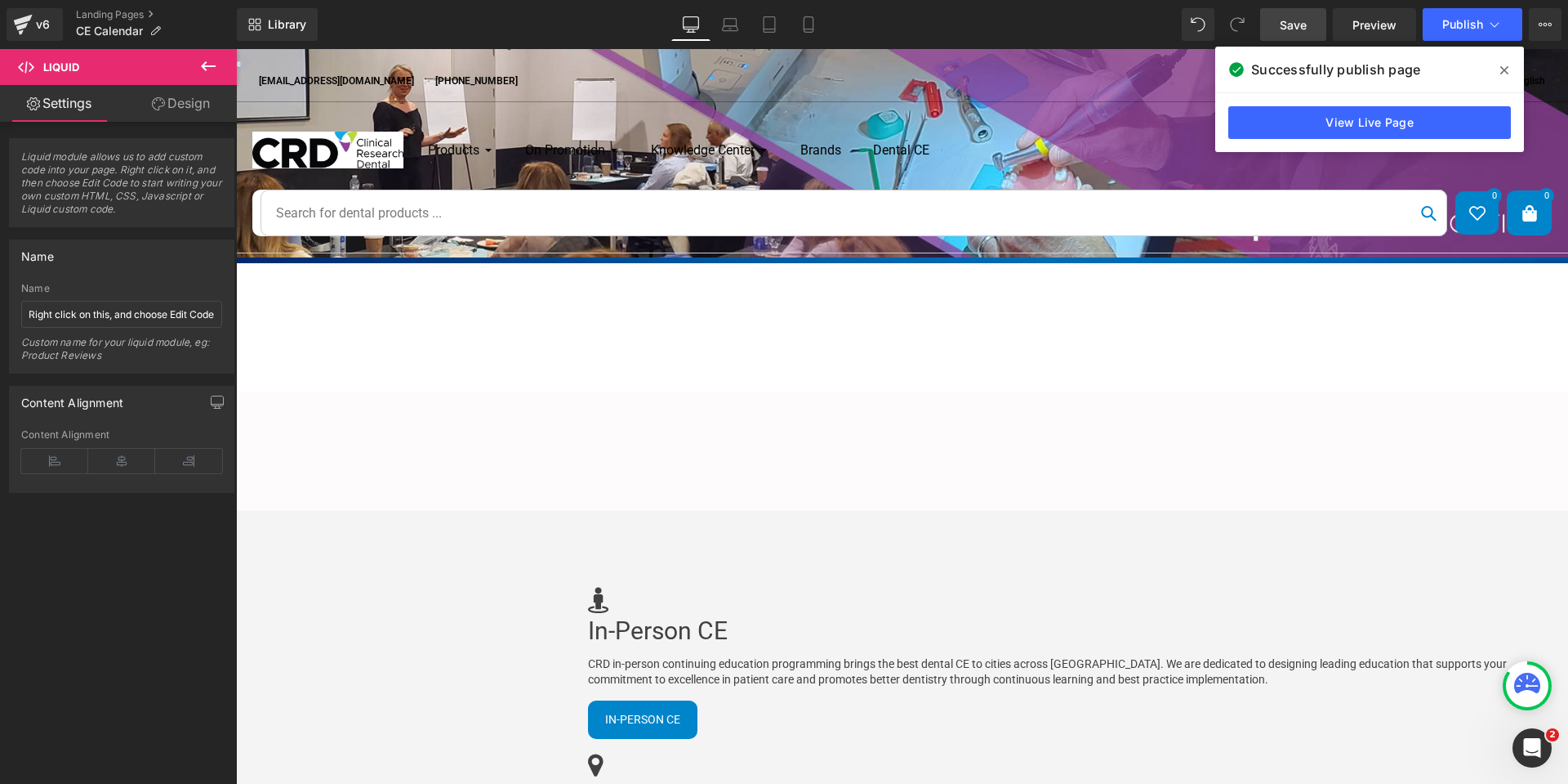
click at [768, 329] on div "Liquid" at bounding box center [236, 329] width 1332 height 0
click at [903, 329] on div "Liquid" at bounding box center [236, 329] width 1332 height 0
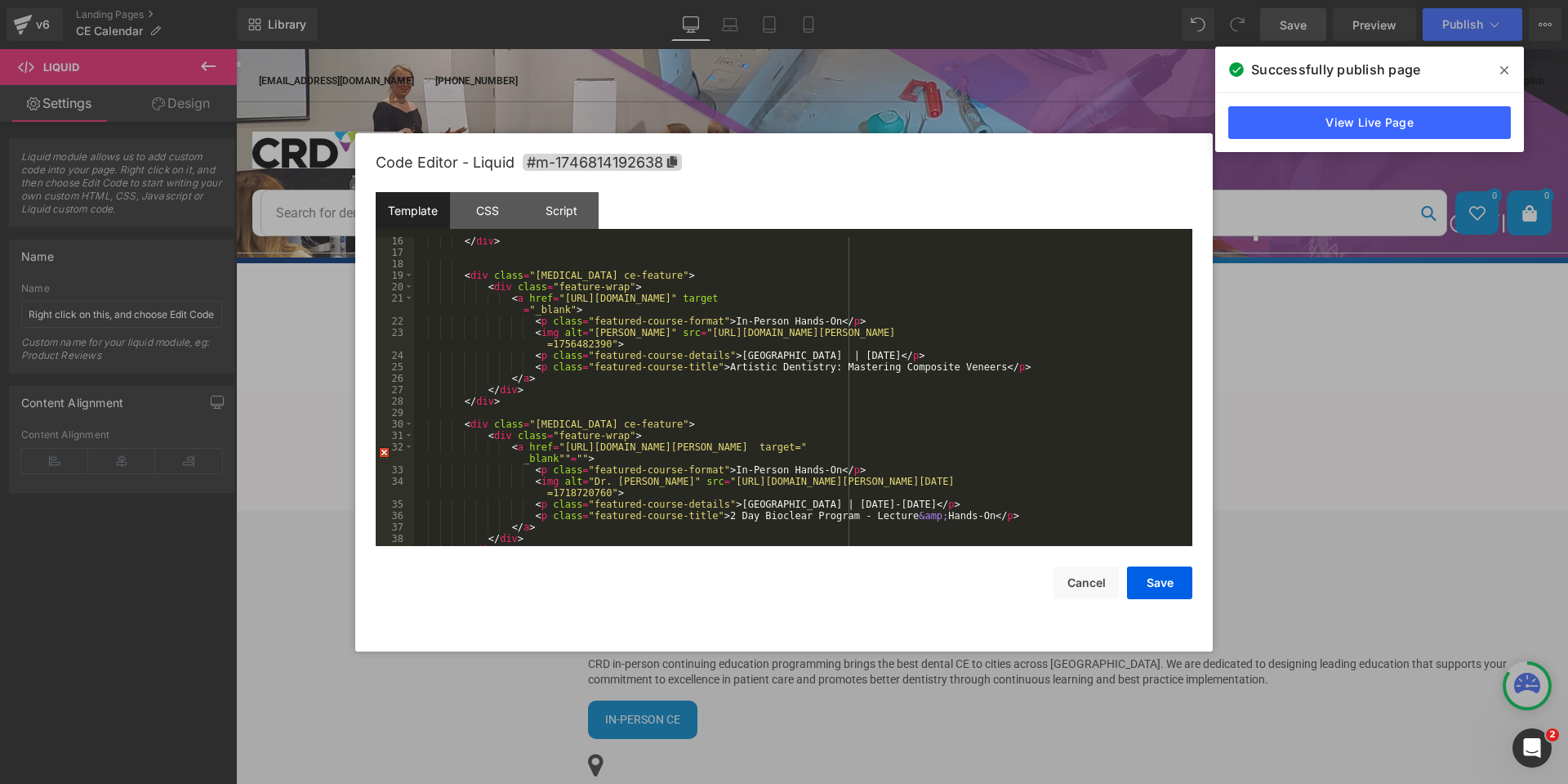
scroll to position [245, 0]
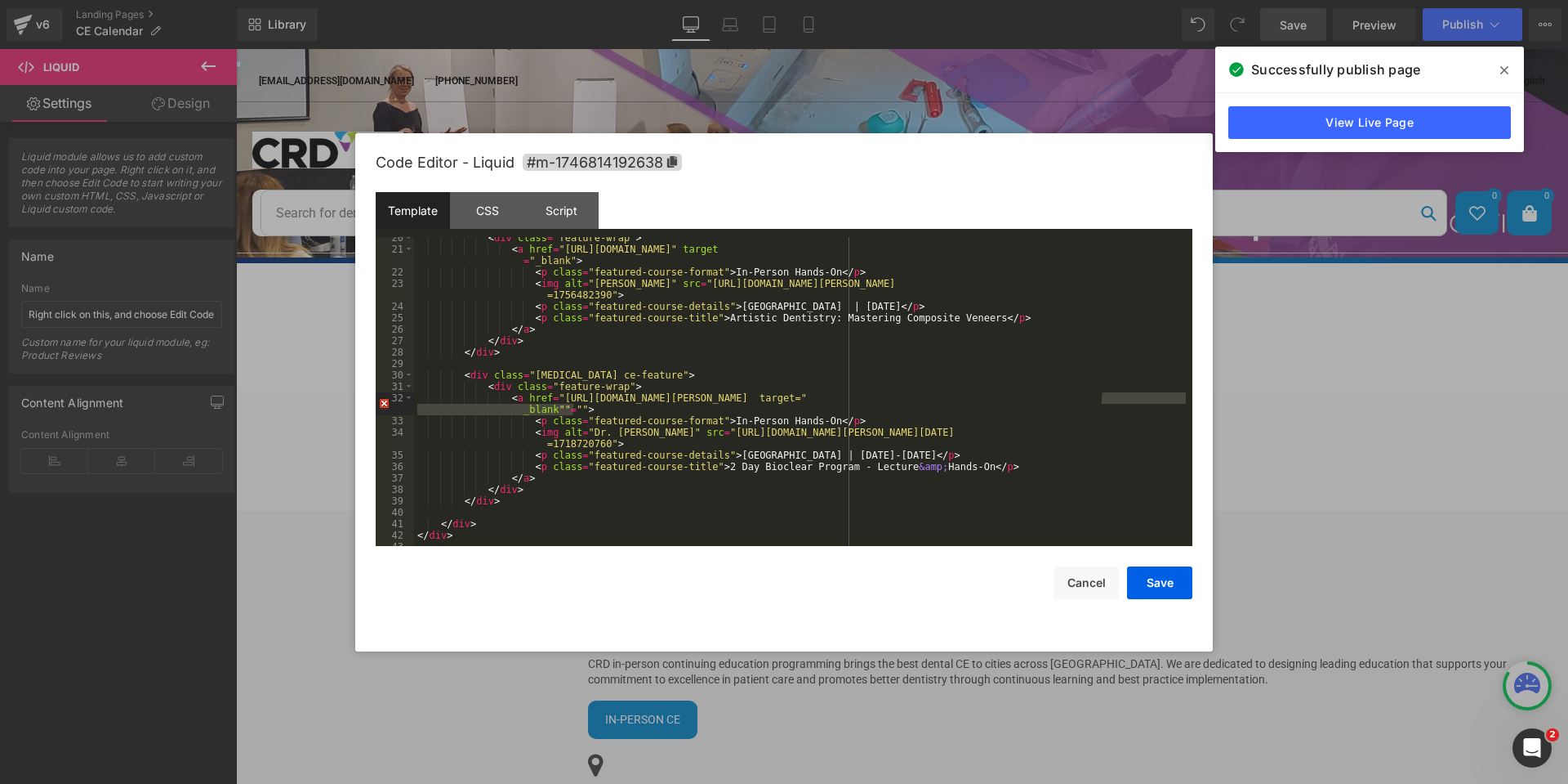
drag, startPoint x: 572, startPoint y: 407, endPoint x: 1102, endPoint y: 397, distance: 530.1
click at [1102, 397] on div "< div class = "feature-wrap" > < a href = "[URL][DOMAIN_NAME]" target = "_blank…" at bounding box center [800, 398] width 772 height 331
drag, startPoint x: 574, startPoint y: 406, endPoint x: 1115, endPoint y: 397, distance: 541.1
click at [1115, 397] on div "< div class = "feature-wrap" > < a href = "[URL][DOMAIN_NAME]" target = "_blank…" at bounding box center [800, 398] width 772 height 331
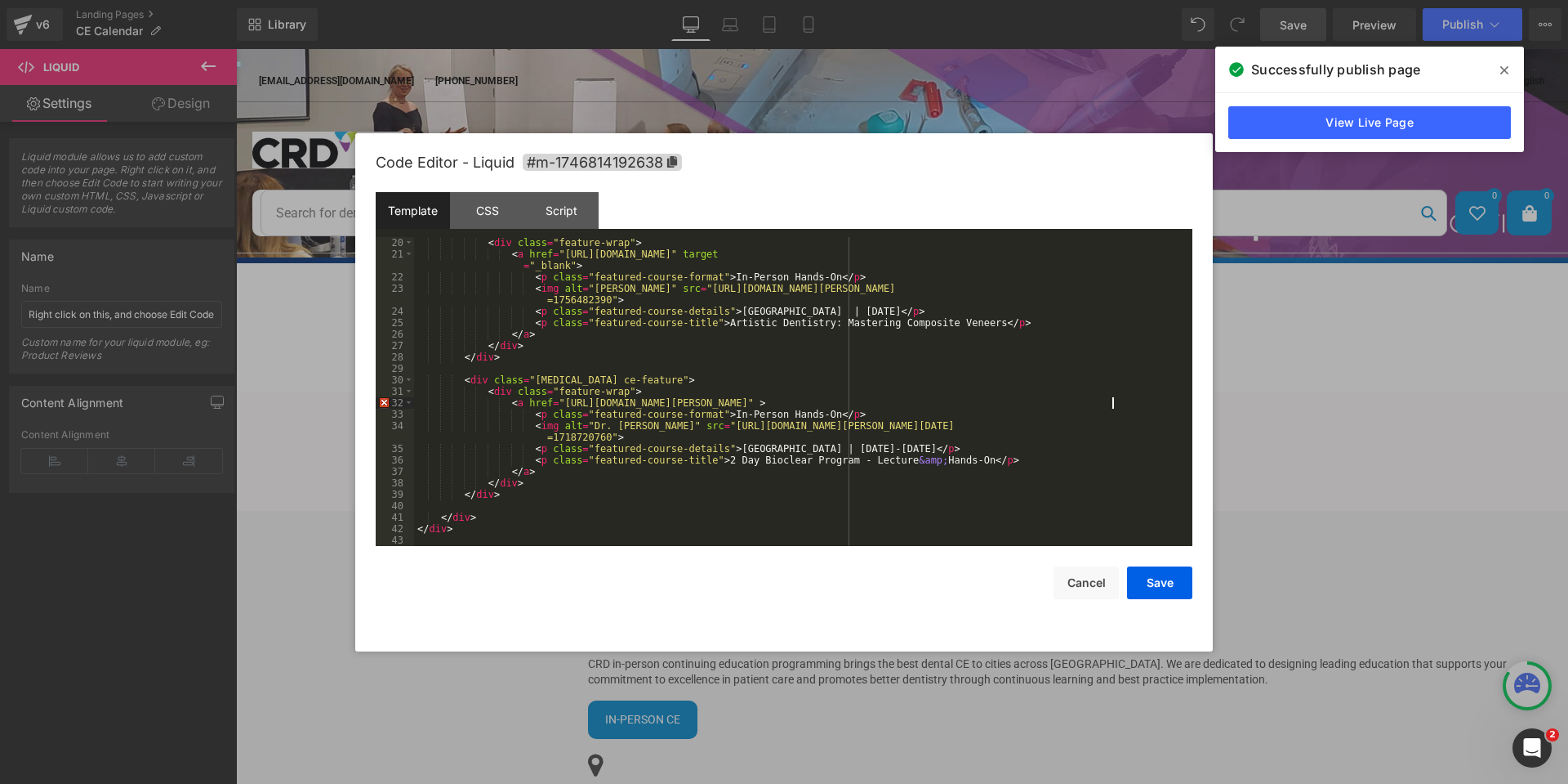
scroll to position [240, 0]
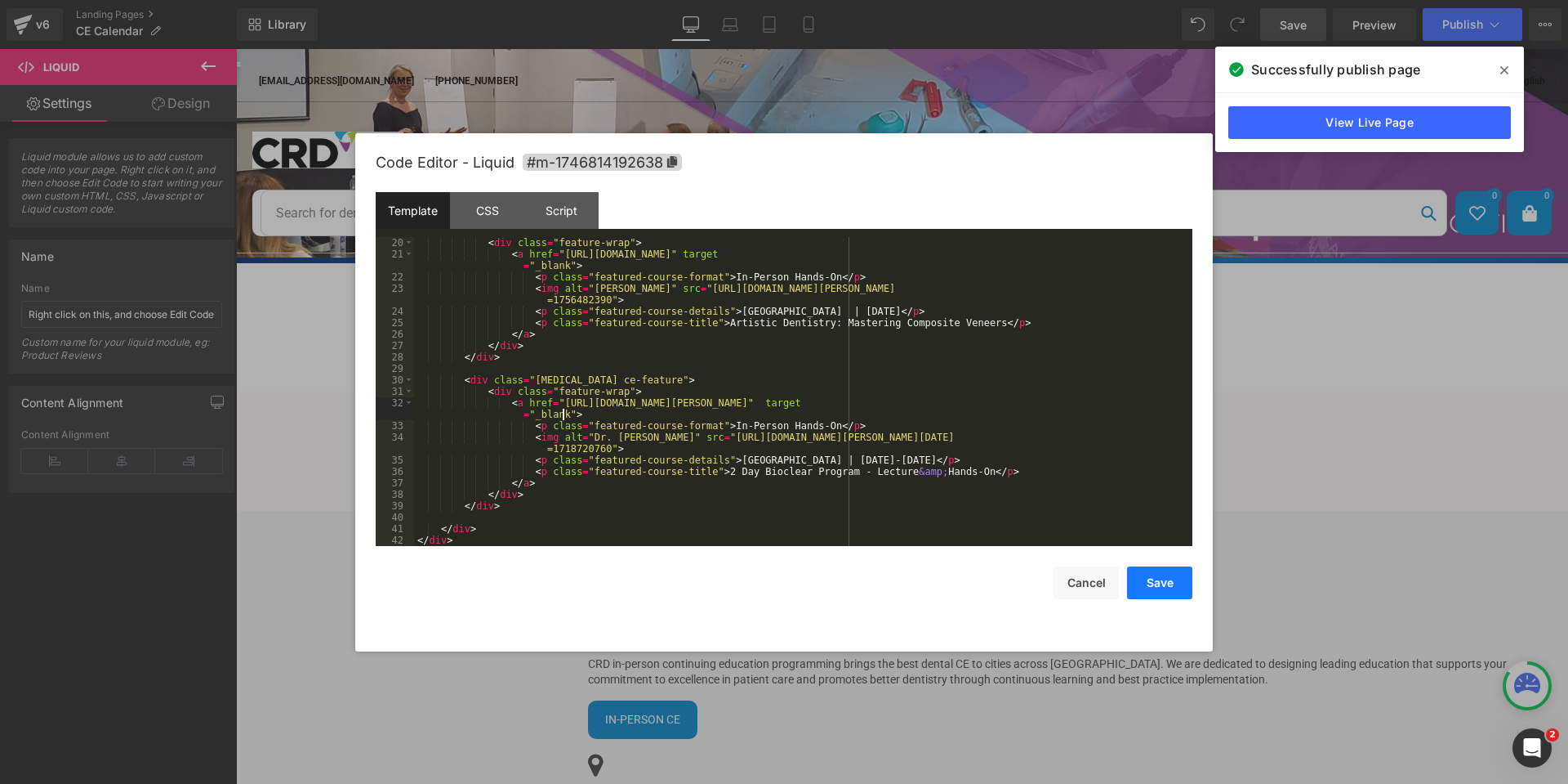
click at [1161, 572] on button "Save" at bounding box center [1160, 582] width 65 height 33
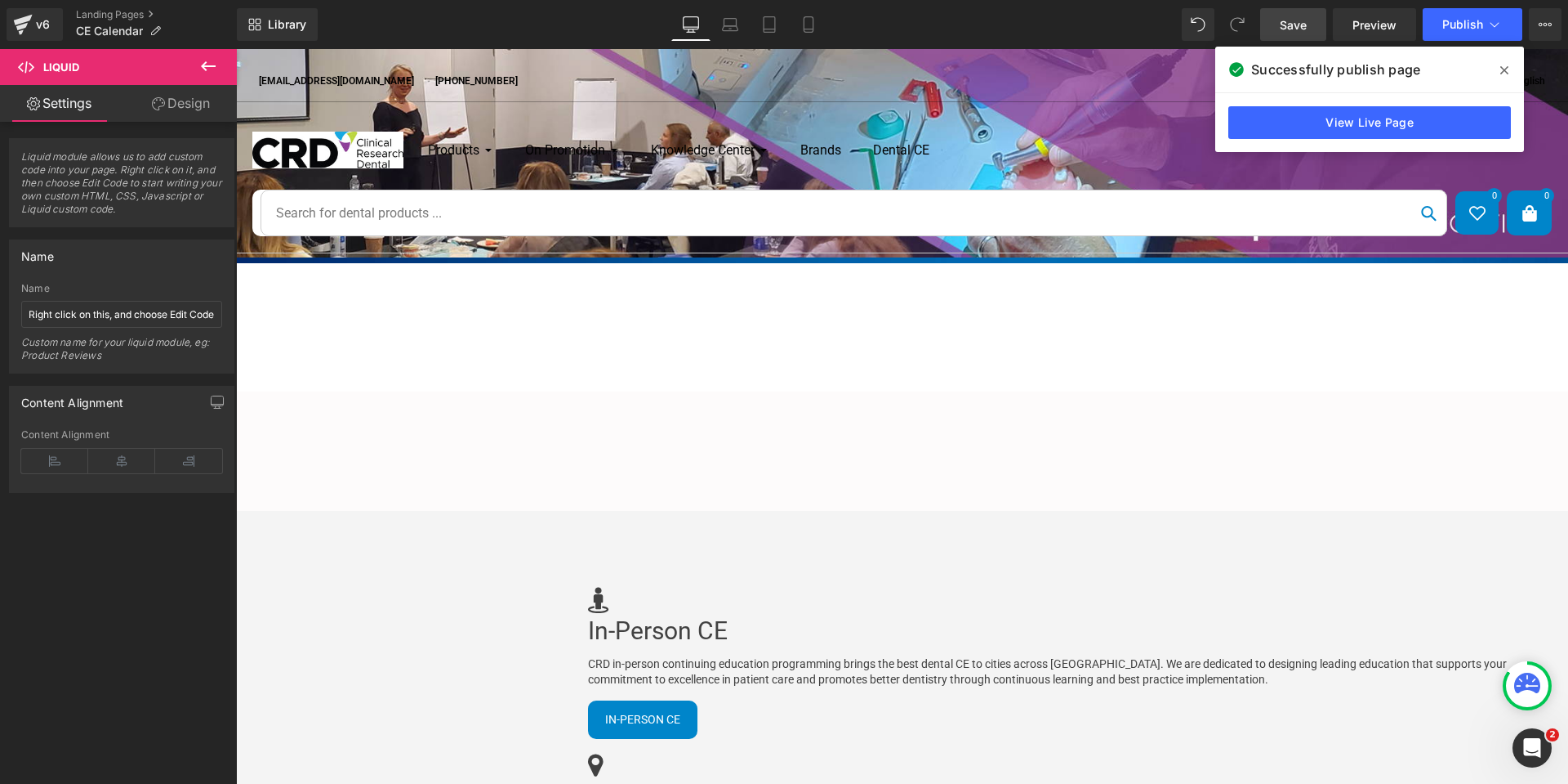
click at [1290, 24] on span "Save" at bounding box center [1293, 25] width 27 height 17
click at [903, 329] on div "Liquid" at bounding box center [236, 329] width 1332 height 0
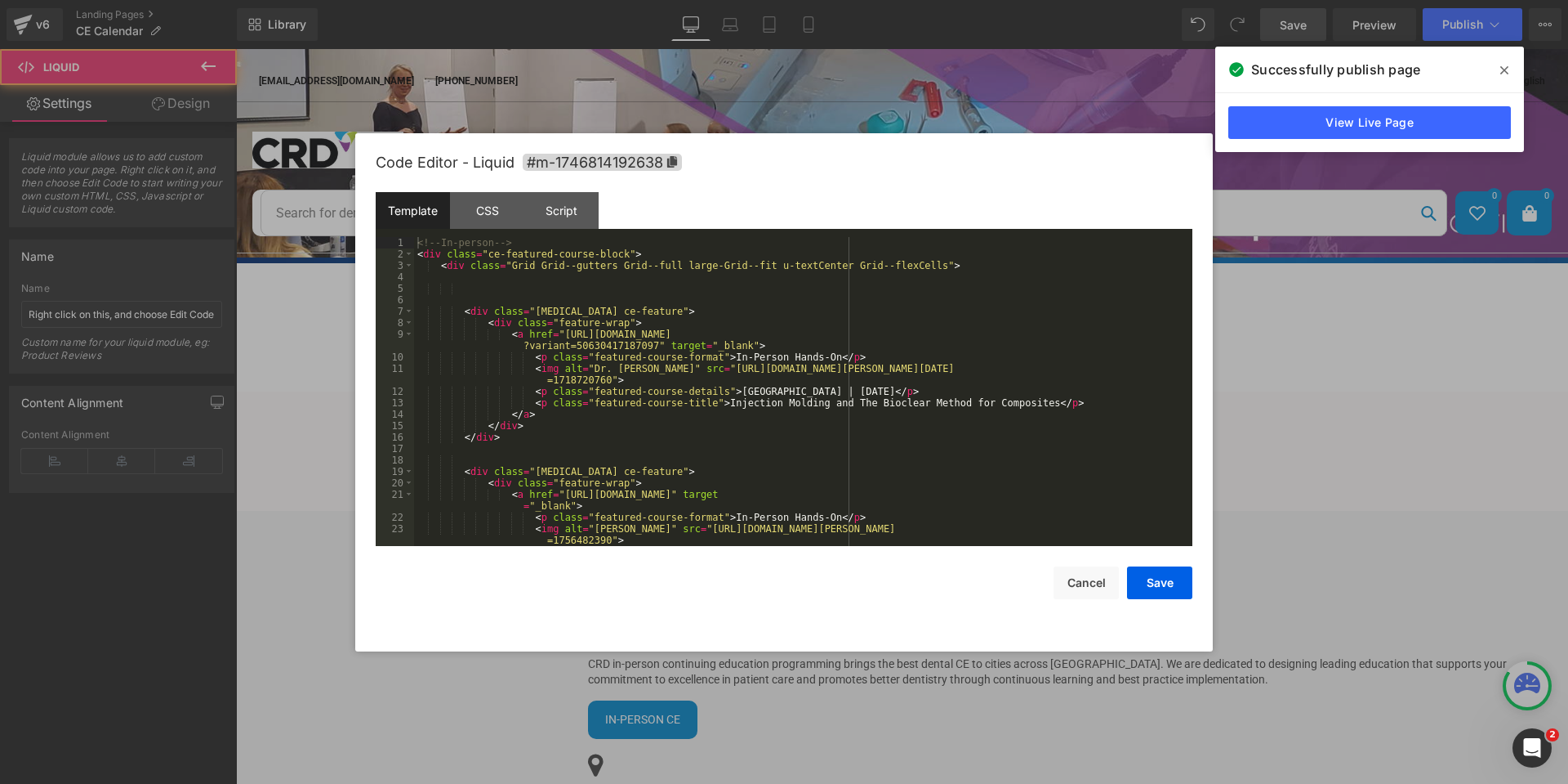
click at [903, 329] on div "Liquid" at bounding box center [236, 329] width 1332 height 0
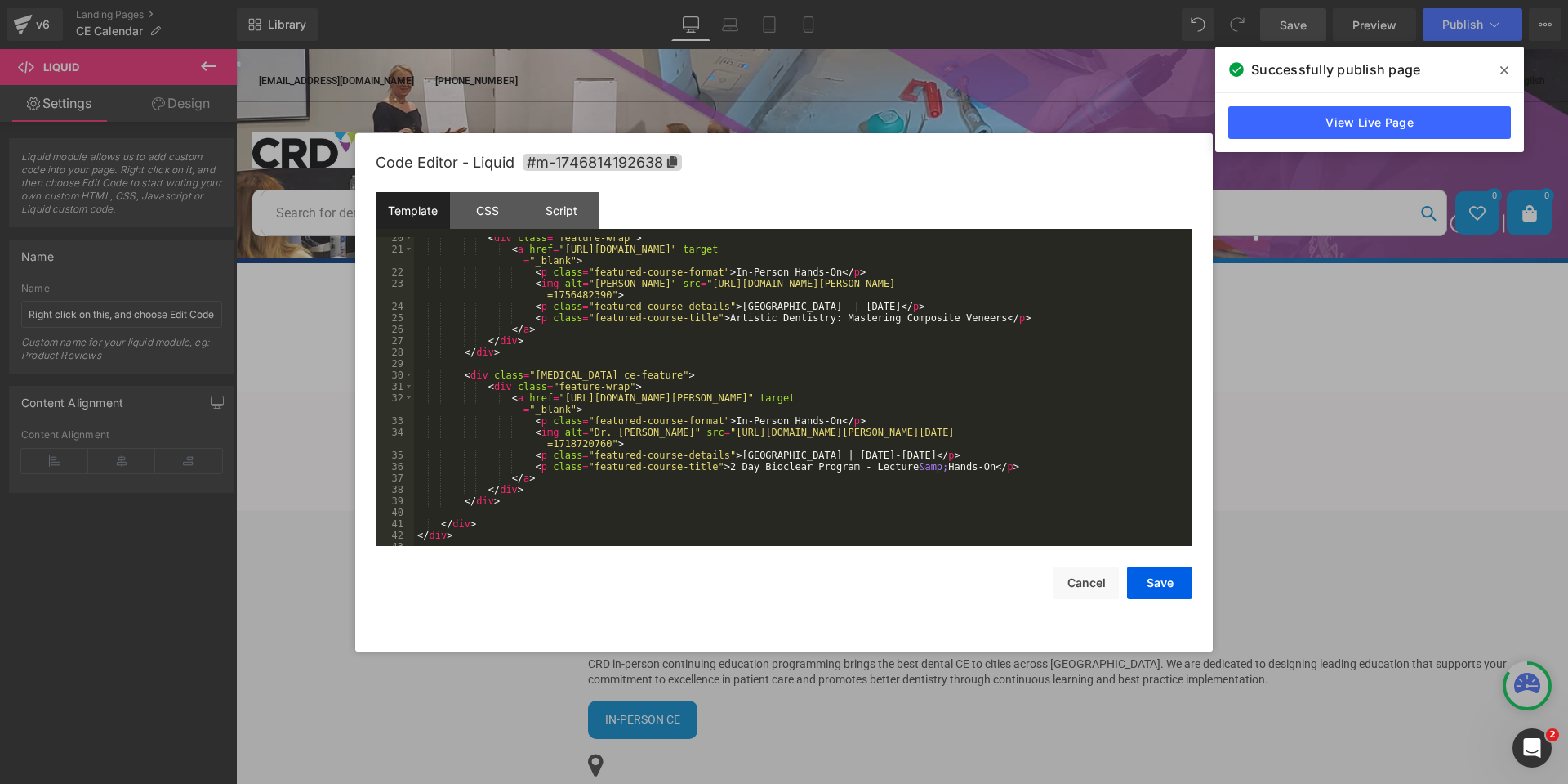
scroll to position [245, 0]
click at [1146, 583] on button "Save" at bounding box center [1160, 582] width 65 height 33
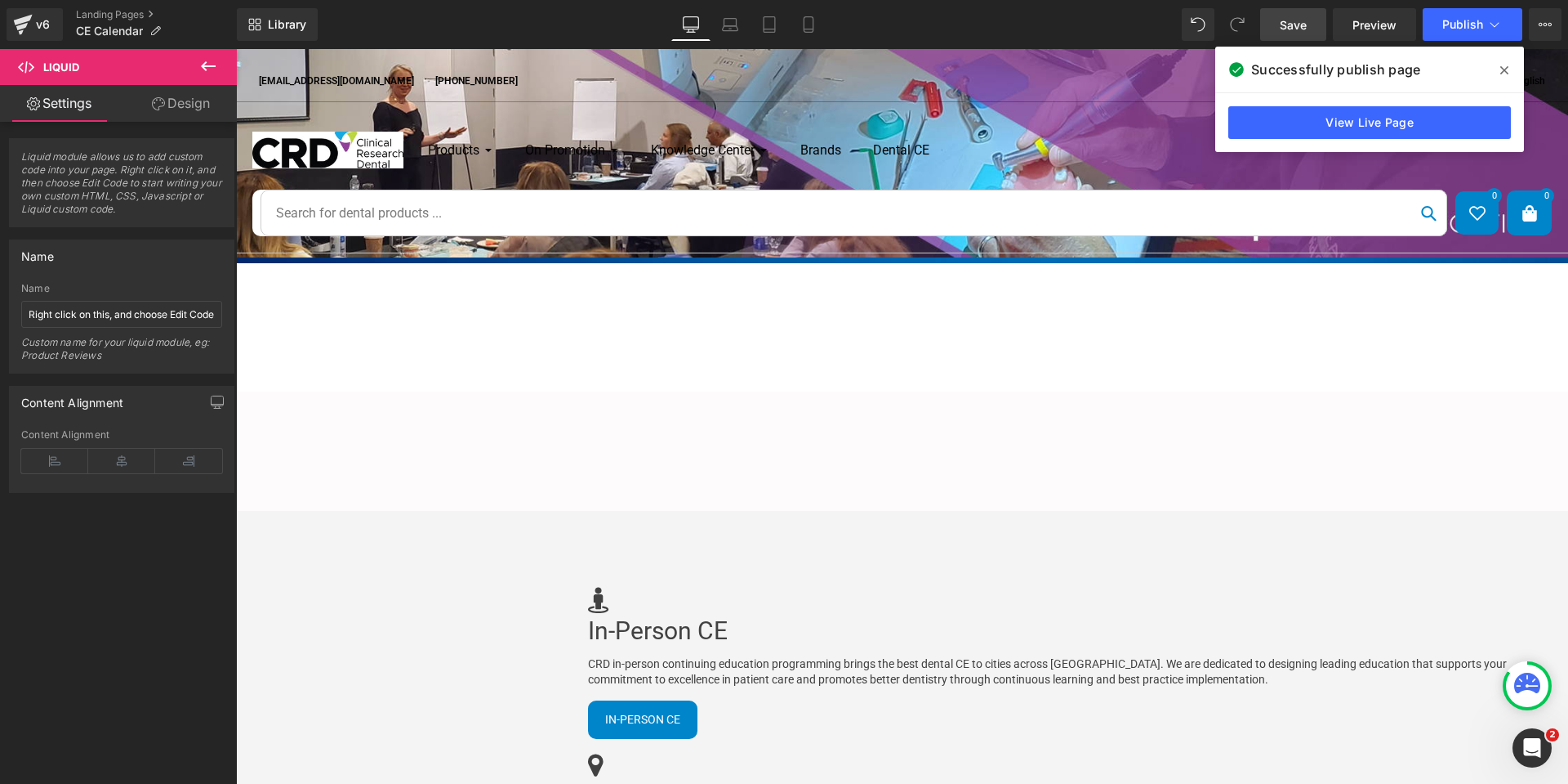
click at [1296, 22] on span "Save" at bounding box center [1293, 25] width 27 height 17
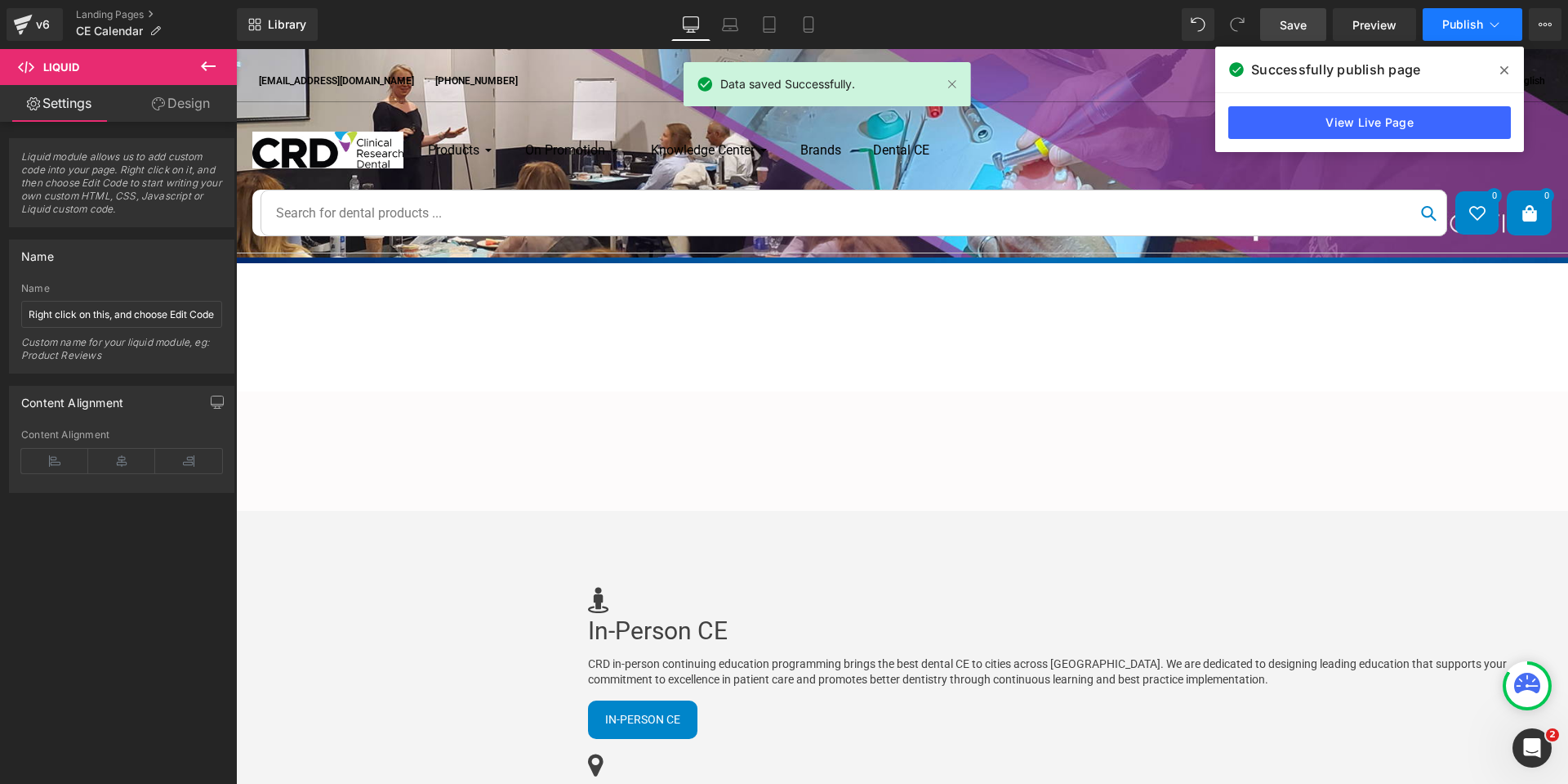
click at [1447, 18] on span "Publish" at bounding box center [1462, 25] width 41 height 13
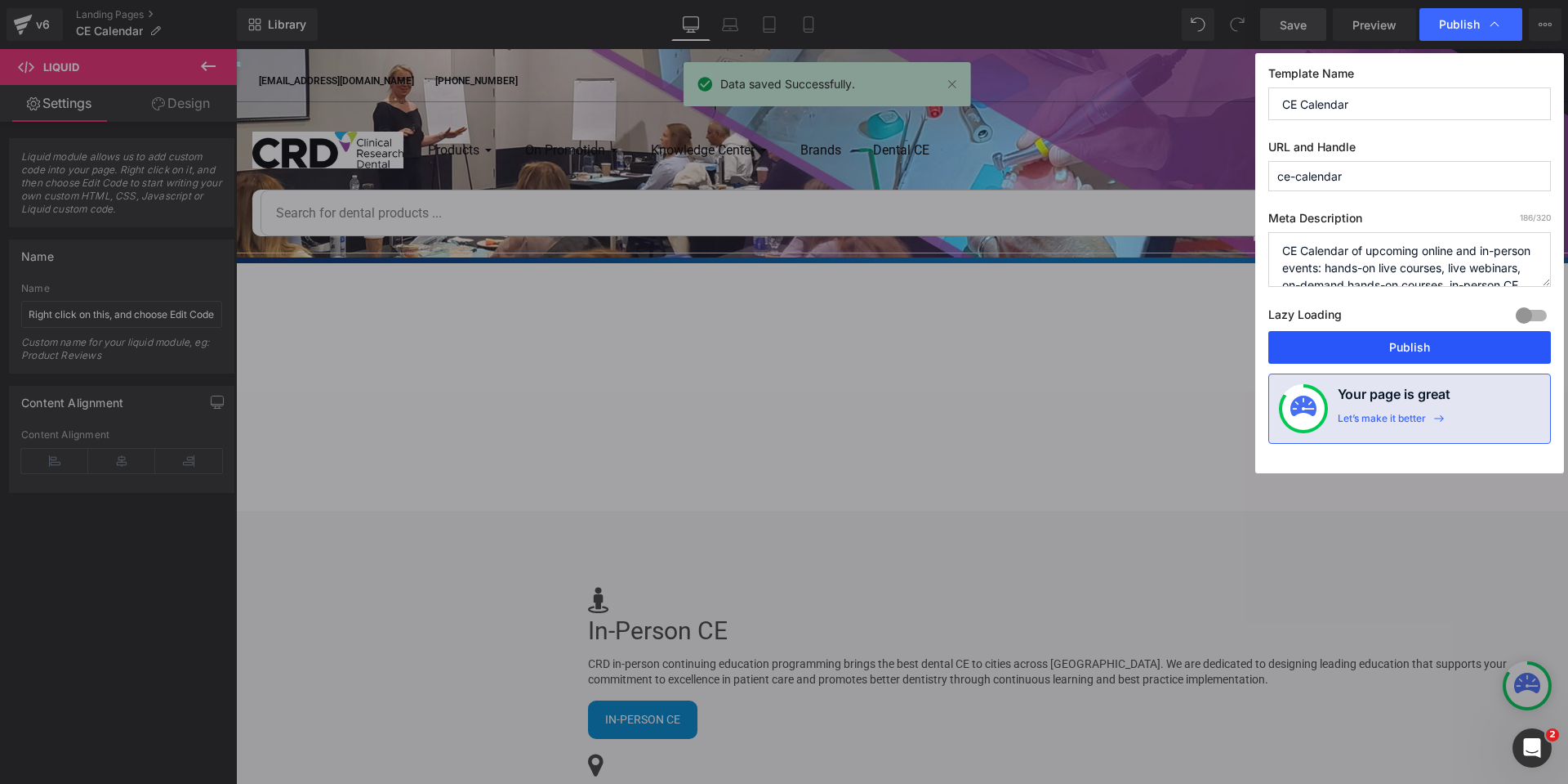
click at [1414, 345] on button "Publish" at bounding box center [1410, 347] width 282 height 33
